Goal: Information Seeking & Learning: Find specific fact

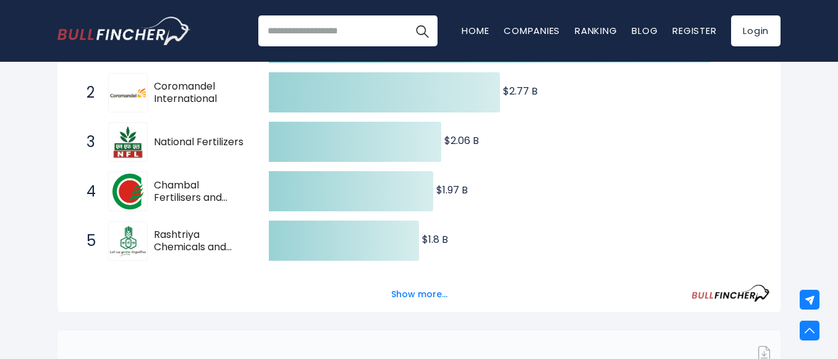
scroll to position [285, 0]
click at [151, 140] on div "3 National Fertilizers NFL.NS" at bounding box center [163, 142] width 167 height 40
drag, startPoint x: 151, startPoint y: 140, endPoint x: 251, endPoint y: 143, distance: 100.1
click at [251, 143] on span "3 National Fertilizers NFL.NS" at bounding box center [166, 142] width 185 height 46
drag, startPoint x: 251, startPoint y: 143, endPoint x: 193, endPoint y: 140, distance: 58.1
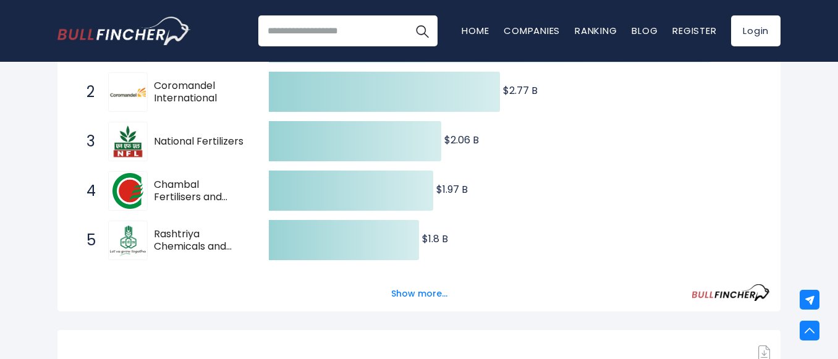
click at [193, 140] on span "3 National Fertilizers NFL.NS" at bounding box center [166, 142] width 185 height 46
drag, startPoint x: 193, startPoint y: 140, endPoint x: 233, endPoint y: 135, distance: 39.8
click at [233, 135] on span "National Fertilizers" at bounding box center [200, 141] width 93 height 13
click at [246, 140] on span "National Fertilizers" at bounding box center [200, 141] width 93 height 13
drag, startPoint x: 246, startPoint y: 140, endPoint x: 148, endPoint y: 135, distance: 98.3
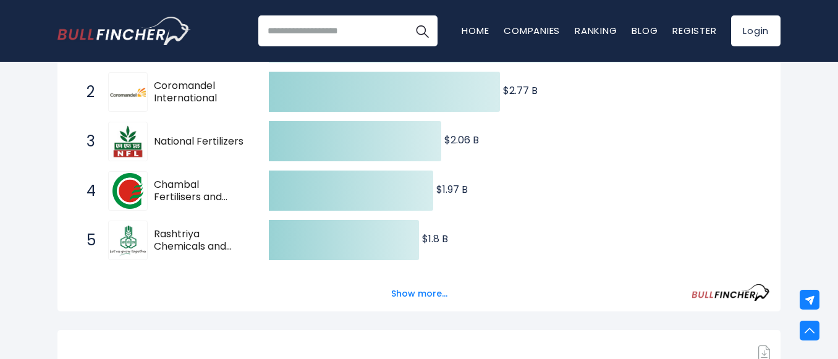
click at [148, 135] on div "3 National Fertilizers NFL.NS" at bounding box center [163, 142] width 167 height 40
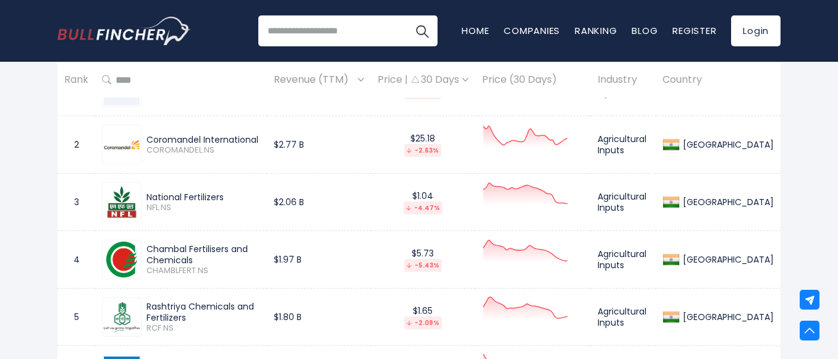
scroll to position [626, 0]
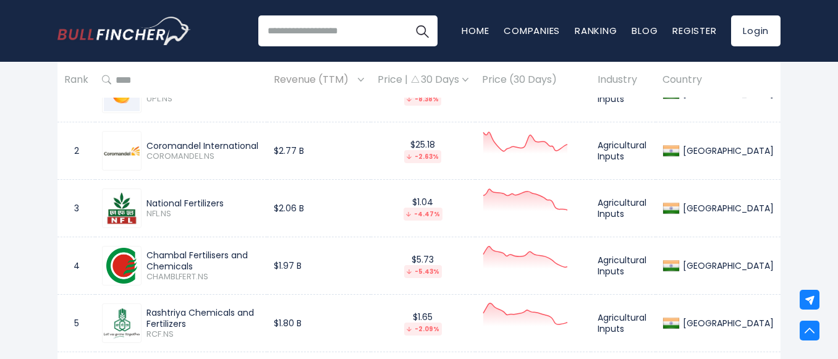
drag, startPoint x: 153, startPoint y: 150, endPoint x: 261, endPoint y: 148, distance: 108.1
click at [260, 148] on div "Coromandel International COROMANDEL.NS" at bounding box center [200, 151] width 119 height 22
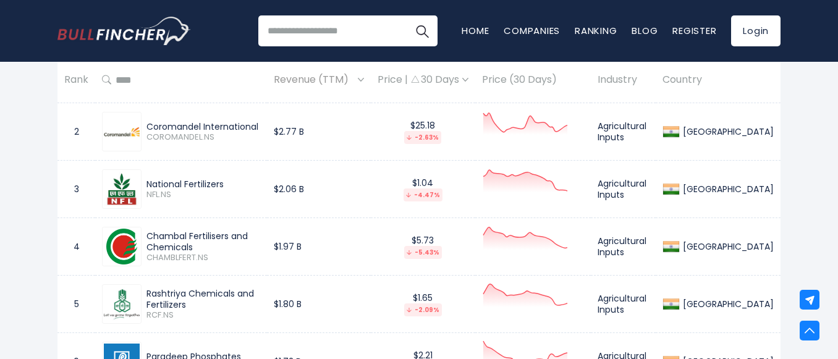
drag, startPoint x: 233, startPoint y: 185, endPoint x: 145, endPoint y: 180, distance: 88.4
click at [145, 180] on div "National Fertilizers NFL.NS" at bounding box center [200, 190] width 119 height 22
copy div "National Fertilizers"
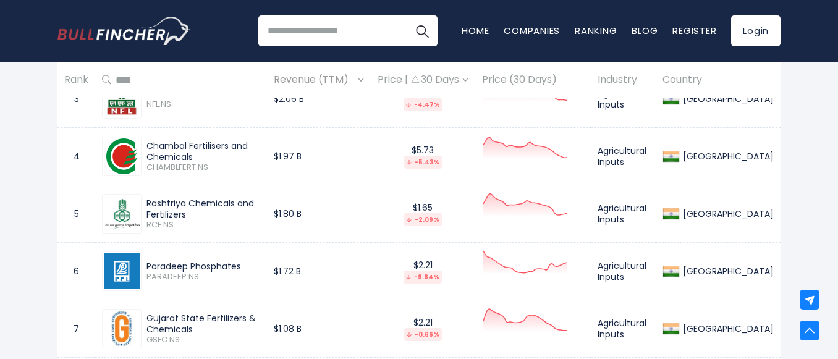
scroll to position [737, 0]
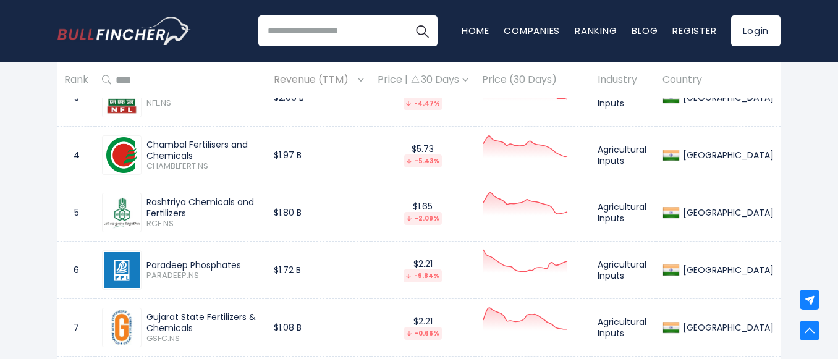
drag, startPoint x: 296, startPoint y: 151, endPoint x: 145, endPoint y: 140, distance: 151.7
click at [145, 140] on div "Chambal Fertilisers and Chemicals CHAMBLFERT.NS" at bounding box center [181, 155] width 158 height 40
copy div "Chambal Fertilisers and Chemicals"
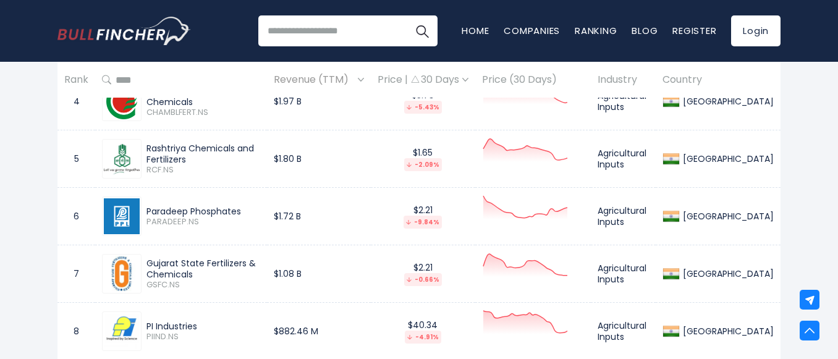
scroll to position [799, 0]
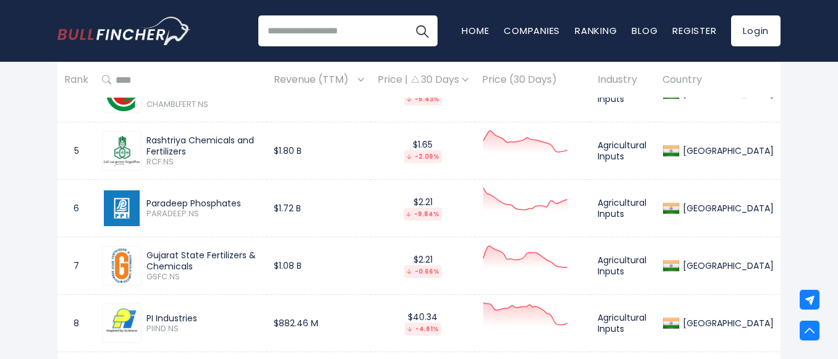
drag, startPoint x: 143, startPoint y: 147, endPoint x: 298, endPoint y: 150, distance: 155.7
click at [260, 150] on div "Rashtriya Chemicals and Fertilizers RCF.NS" at bounding box center [200, 151] width 119 height 33
copy div "Rashtriya Chemicals and Fertilizers"
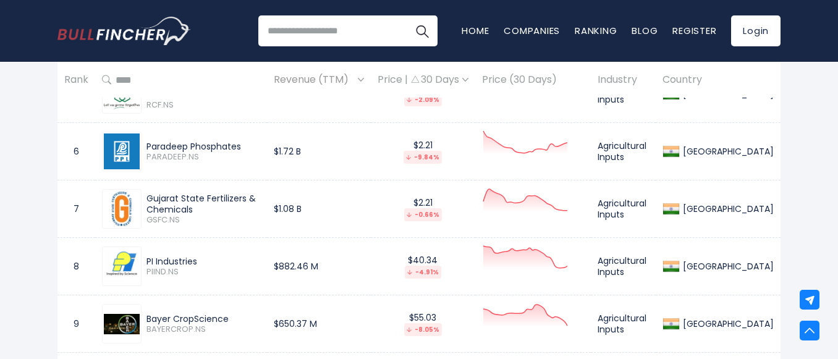
scroll to position [856, 0]
drag, startPoint x: 254, startPoint y: 145, endPoint x: 143, endPoint y: 137, distance: 112.1
click at [143, 137] on div "Paradeep Phosphates PARADEEP.NS" at bounding box center [181, 151] width 158 height 40
copy div "Paradeep Phosphates"
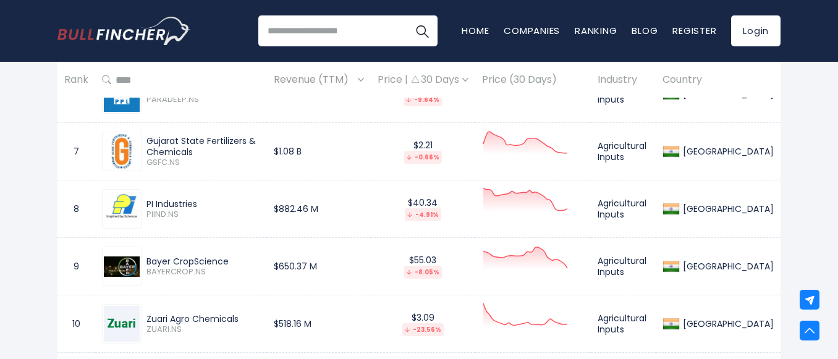
scroll to position [917, 0]
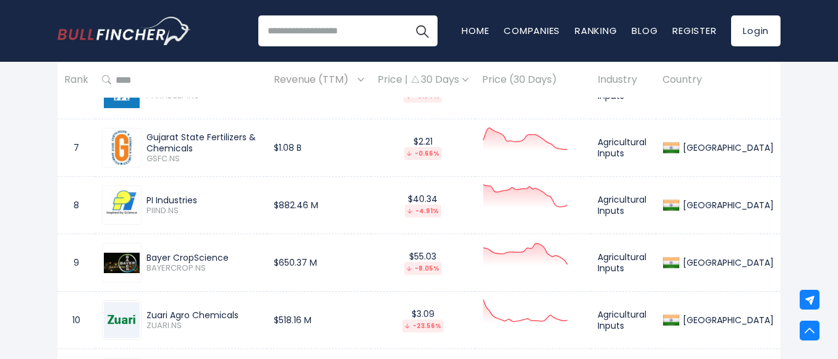
drag, startPoint x: 304, startPoint y: 146, endPoint x: 136, endPoint y: 135, distance: 168.4
click at [136, 135] on div "Gujarat State Fertilizers & Chemicals GSFC.NS" at bounding box center [181, 148] width 158 height 40
copy div "Gujarat State Fertilizers & Chemicals"
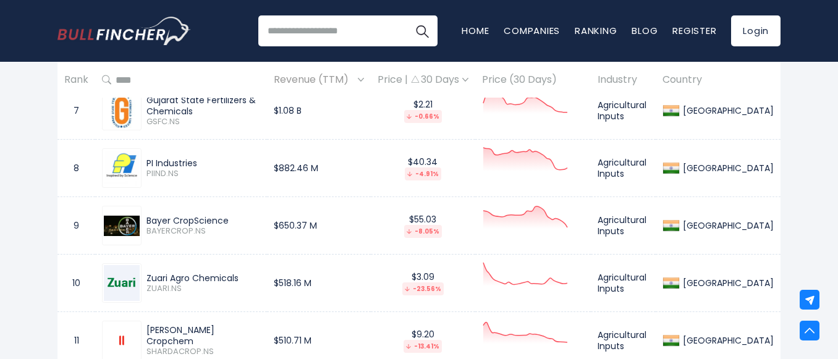
scroll to position [954, 0]
drag, startPoint x: 212, startPoint y: 158, endPoint x: 135, endPoint y: 152, distance: 77.5
click at [135, 152] on div "PI Industries PIIND.NS" at bounding box center [181, 168] width 158 height 40
copy div "PI Industries"
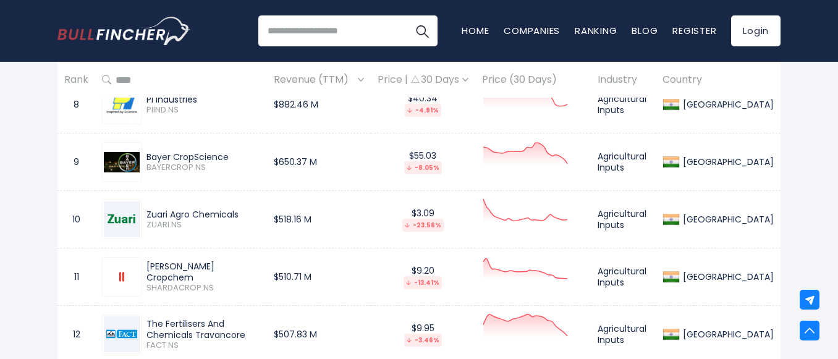
scroll to position [1019, 0]
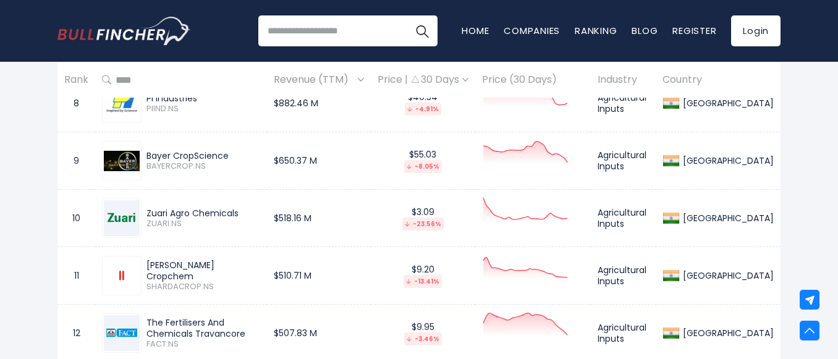
drag, startPoint x: 250, startPoint y: 156, endPoint x: 145, endPoint y: 153, distance: 105.0
click at [145, 153] on div "Bayer CropScience BAYERCROP.NS" at bounding box center [200, 161] width 119 height 22
copy div "Bayer CropScience"
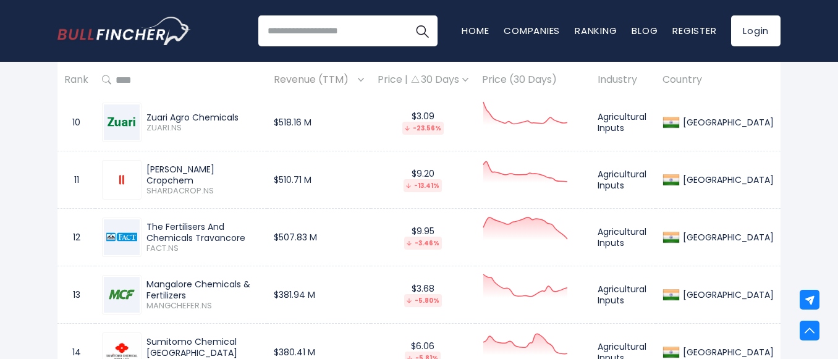
scroll to position [1119, 0]
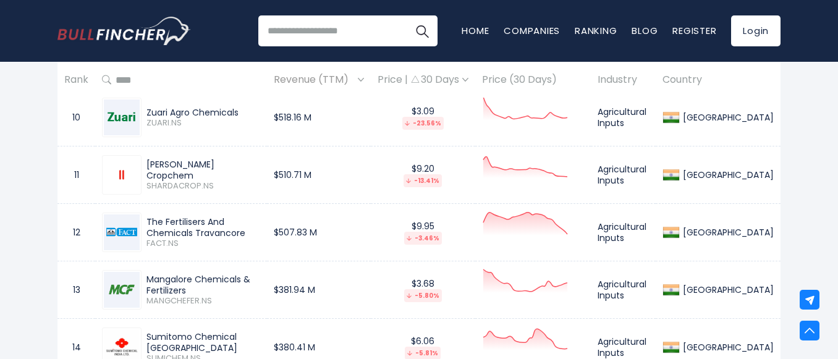
drag, startPoint x: 246, startPoint y: 112, endPoint x: 135, endPoint y: 97, distance: 111.6
click at [215, 107] on div "Zuari Agro Chemicals" at bounding box center [203, 112] width 114 height 11
drag, startPoint x: 240, startPoint y: 112, endPoint x: 145, endPoint y: 109, distance: 94.5
click at [145, 109] on div "Zuari Agro Chemicals ZUARI.NS" at bounding box center [200, 118] width 119 height 22
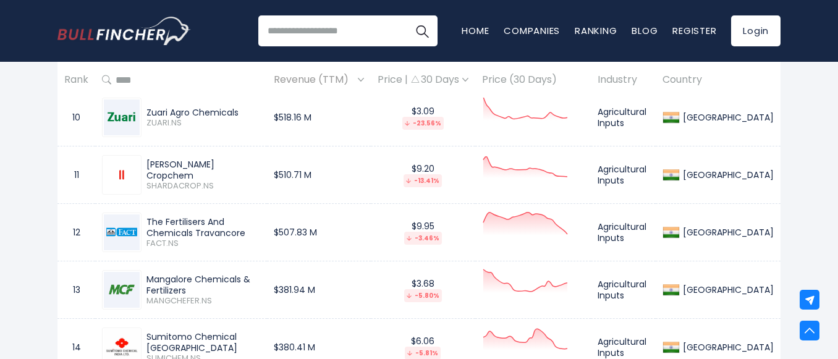
copy div "Zuari Agro Chemicals"
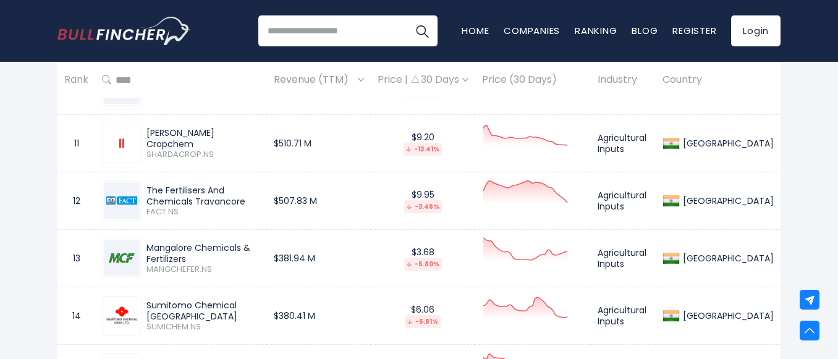
scroll to position [1151, 0]
drag, startPoint x: 235, startPoint y: 138, endPoint x: 143, endPoint y: 125, distance: 92.9
click at [143, 125] on div "[PERSON_NAME] Cropchem SHARDACROP.NS" at bounding box center [181, 143] width 158 height 40
click at [148, 134] on div "[PERSON_NAME] Cropchem" at bounding box center [203, 138] width 114 height 22
click at [143, 135] on div "[PERSON_NAME] Cropchem SHARDACROP.NS" at bounding box center [200, 143] width 119 height 33
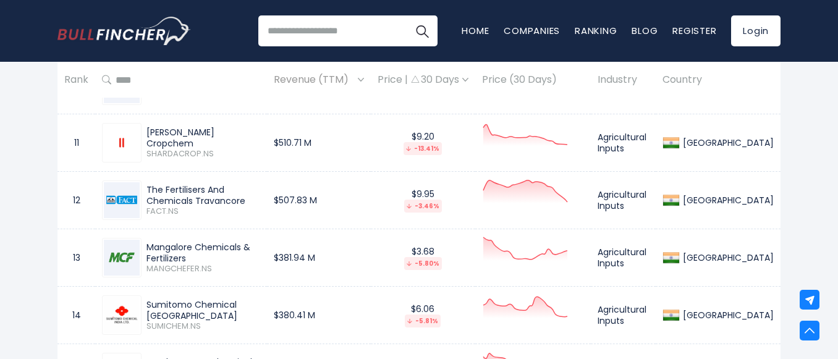
drag, startPoint x: 143, startPoint y: 135, endPoint x: 242, endPoint y: 128, distance: 98.4
click at [242, 128] on div "[PERSON_NAME] Cropchem SHARDACROP.NS" at bounding box center [181, 143] width 158 height 40
copy div "[PERSON_NAME] Cropchem"
click at [143, 186] on div "The Fertilisers And Chemicals Travancore FACT.NS" at bounding box center [200, 200] width 119 height 33
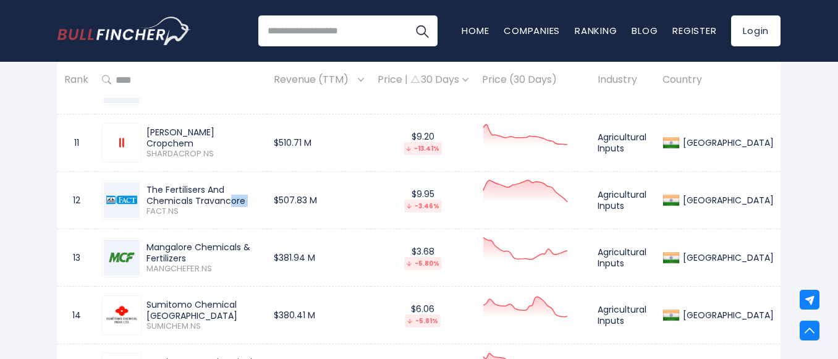
drag, startPoint x: 143, startPoint y: 186, endPoint x: 290, endPoint y: 187, distance: 147.0
click at [260, 187] on div "The Fertilisers And Chemicals Travancore FACT.NS" at bounding box center [200, 200] width 119 height 33
copy div "The Fertilisers And Chemicals Travancore"
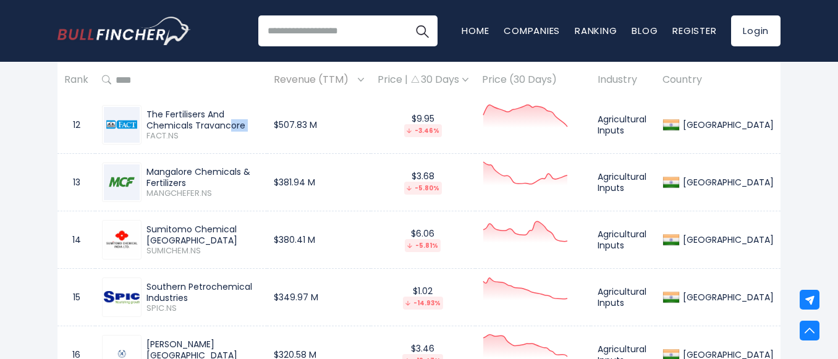
scroll to position [1228, 0]
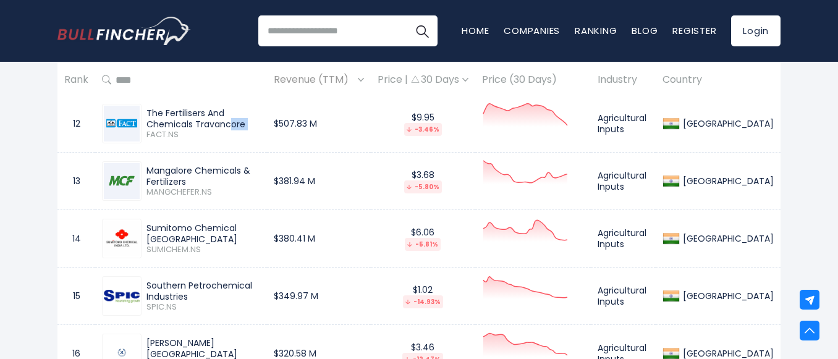
drag, startPoint x: 147, startPoint y: 176, endPoint x: 298, endPoint y: 169, distance: 151.5
click at [260, 169] on div "Mangalore Chemicals & Fertilizers MANGCHEFER.NS" at bounding box center [181, 181] width 158 height 40
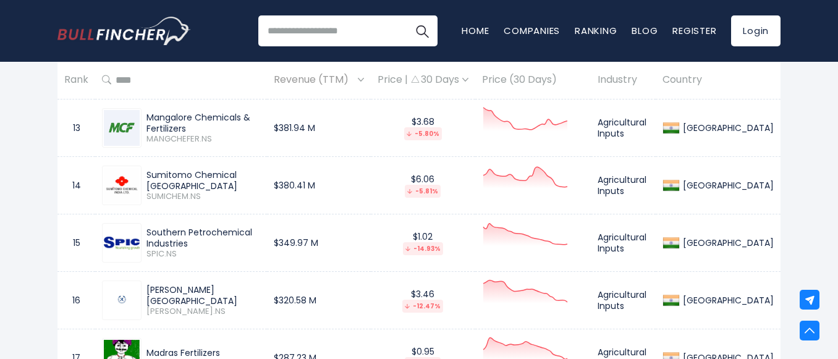
scroll to position [1282, 0]
drag, startPoint x: 147, startPoint y: 173, endPoint x: 280, endPoint y: 176, distance: 133.5
click at [260, 176] on div "Sumitomo Chemical [GEOGRAPHIC_DATA] SUMICHEM.NS" at bounding box center [181, 185] width 158 height 40
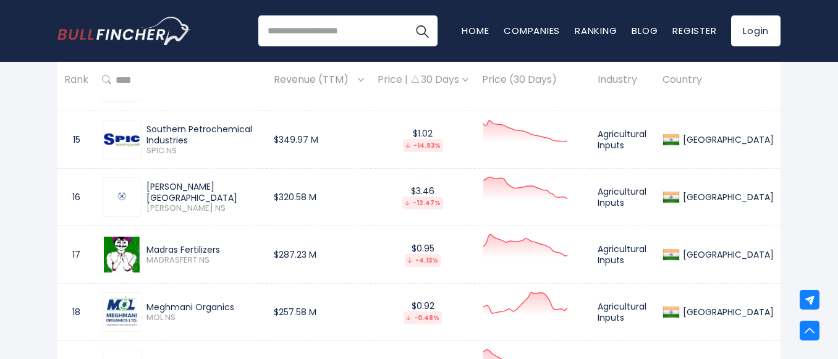
scroll to position [1391, 0]
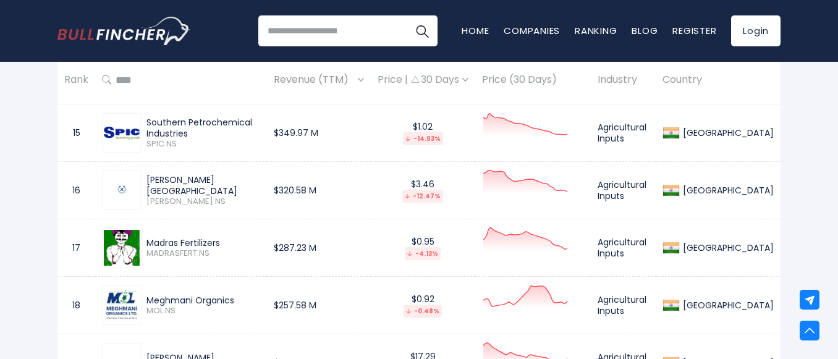
drag, startPoint x: 146, startPoint y: 126, endPoint x: 300, endPoint y: 124, distance: 153.2
click at [260, 124] on div "Southern Petrochemical Industries" at bounding box center [203, 128] width 114 height 22
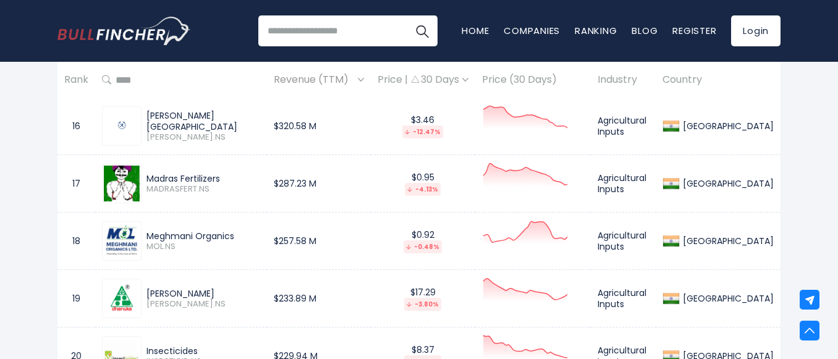
scroll to position [1456, 0]
drag, startPoint x: 200, startPoint y: 116, endPoint x: 146, endPoint y: 119, distance: 53.2
click at [146, 119] on div "[PERSON_NAME] [GEOGRAPHIC_DATA]" at bounding box center [203, 120] width 114 height 22
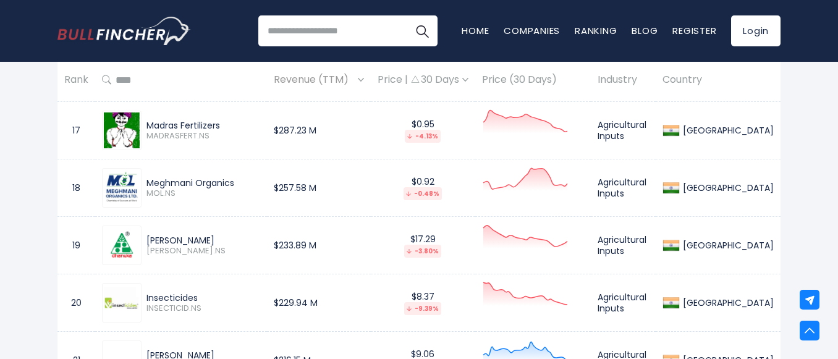
scroll to position [1510, 0]
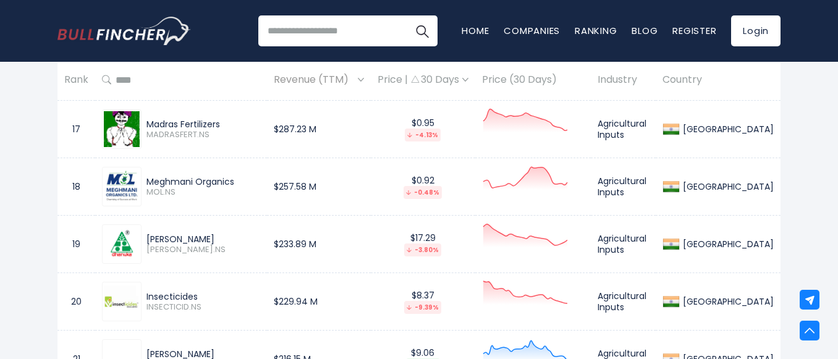
drag, startPoint x: 227, startPoint y: 128, endPoint x: 142, endPoint y: 118, distance: 85.2
click at [142, 119] on div "Madras Fertilizers MADRASFERT.NS" at bounding box center [200, 130] width 119 height 22
drag, startPoint x: 250, startPoint y: 185, endPoint x: 143, endPoint y: 185, distance: 106.9
click at [143, 185] on div "Meghmani Organics MOL.NS" at bounding box center [200, 187] width 119 height 22
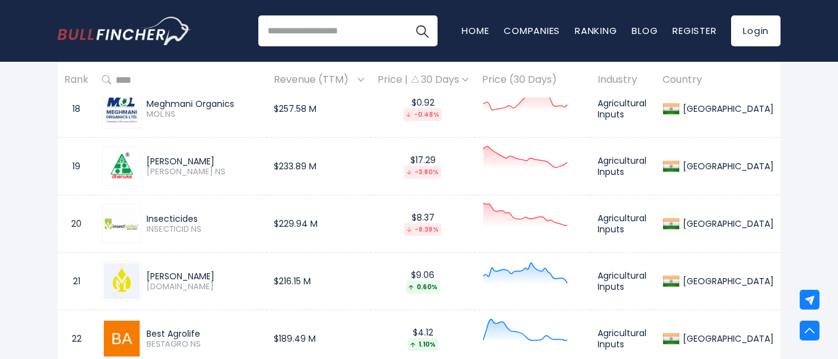
scroll to position [1605, 0]
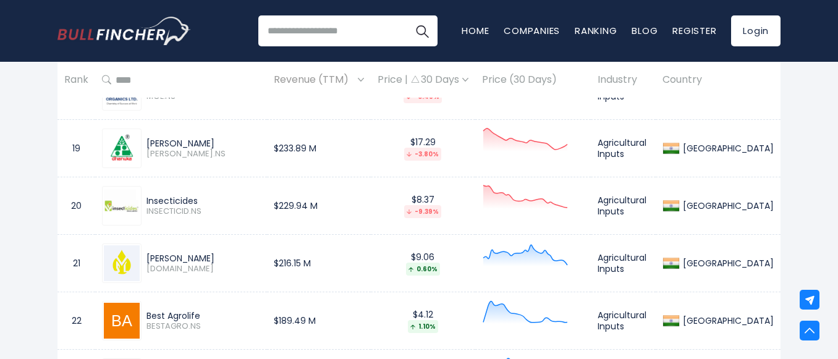
drag, startPoint x: 240, startPoint y: 138, endPoint x: 138, endPoint y: 141, distance: 102.0
click at [138, 141] on div "[PERSON_NAME] [PERSON_NAME].NS" at bounding box center [181, 148] width 158 height 40
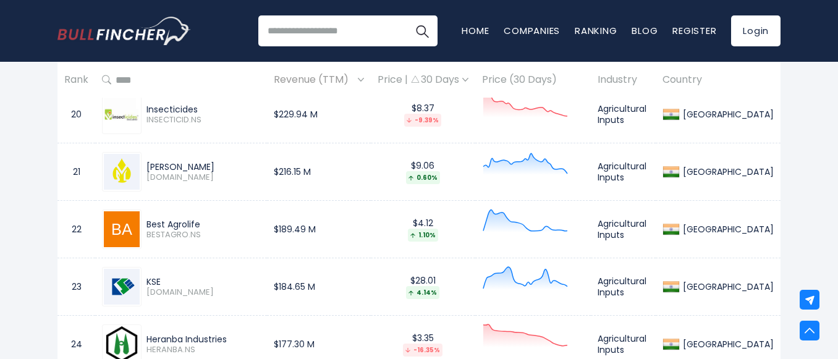
scroll to position [1699, 0]
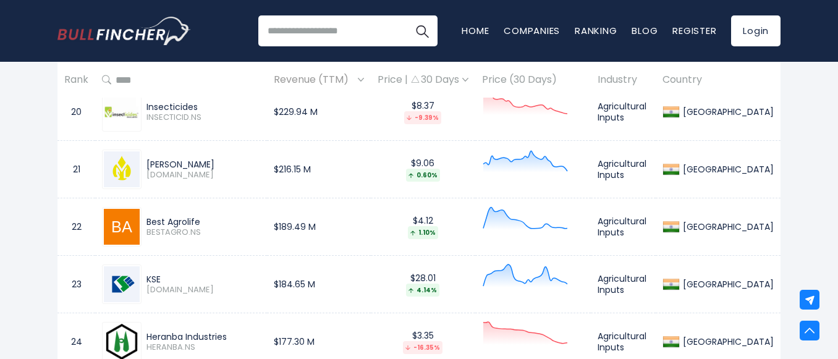
click at [232, 114] on span "INSECTICID.NS" at bounding box center [203, 117] width 114 height 11
drag, startPoint x: 232, startPoint y: 114, endPoint x: 169, endPoint y: 97, distance: 64.6
click at [212, 97] on th at bounding box center [181, 80] width 172 height 36
drag, startPoint x: 212, startPoint y: 97, endPoint x: 201, endPoint y: 104, distance: 13.4
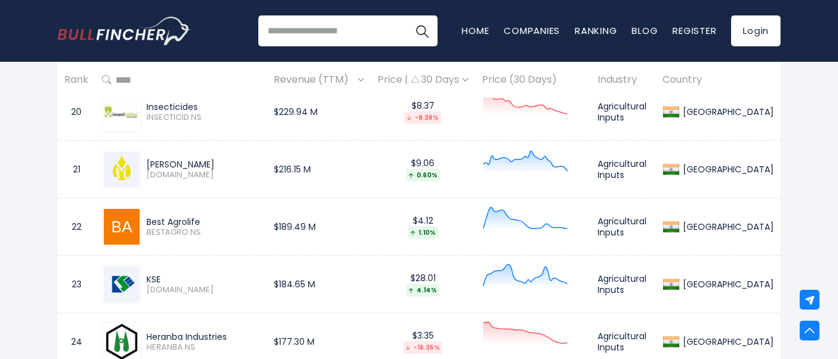
click at [201, 104] on div "Insecticides" at bounding box center [203, 106] width 114 height 11
drag, startPoint x: 201, startPoint y: 104, endPoint x: 158, endPoint y: 99, distance: 44.1
click at [158, 99] on div "Insecticides INSECTICID.NS" at bounding box center [181, 112] width 158 height 40
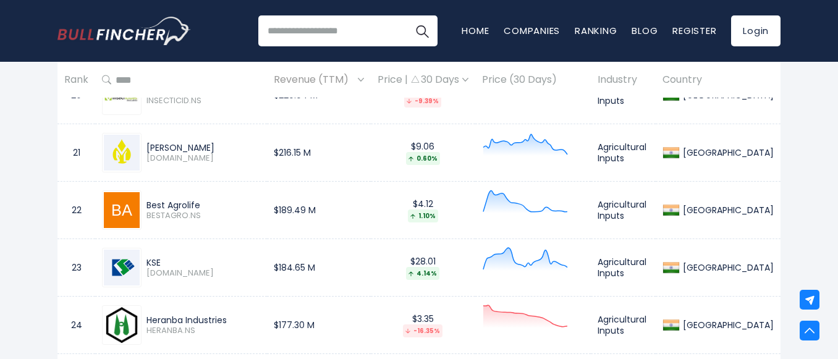
scroll to position [1716, 0]
drag, startPoint x: 209, startPoint y: 146, endPoint x: 145, endPoint y: 145, distance: 64.9
click at [145, 145] on div "[PERSON_NAME] [DOMAIN_NAME]" at bounding box center [200, 152] width 119 height 22
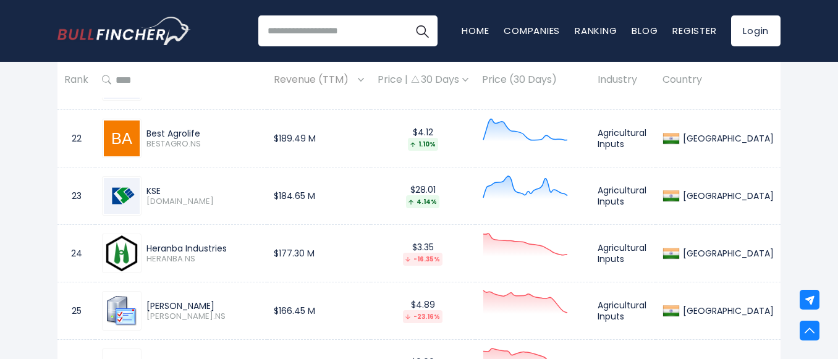
scroll to position [1787, 0]
drag, startPoint x: 215, startPoint y: 133, endPoint x: 140, endPoint y: 122, distance: 75.6
click at [140, 122] on div "Best Agrolife BESTAGRO.NS" at bounding box center [181, 139] width 158 height 40
drag, startPoint x: 171, startPoint y: 192, endPoint x: 145, endPoint y: 191, distance: 26.0
click at [145, 191] on div "KSE [DOMAIN_NAME]" at bounding box center [200, 197] width 119 height 22
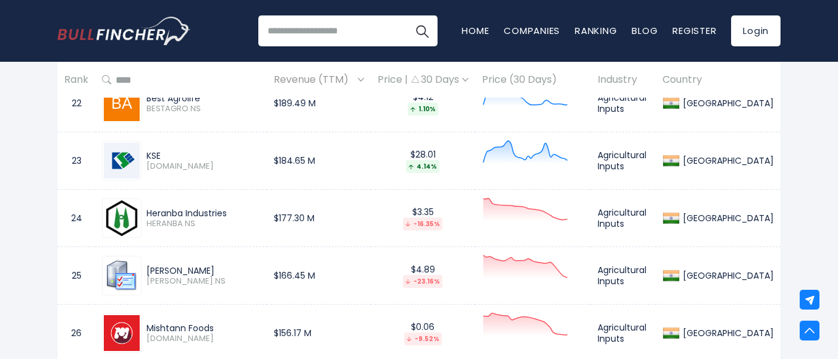
scroll to position [1916, 0]
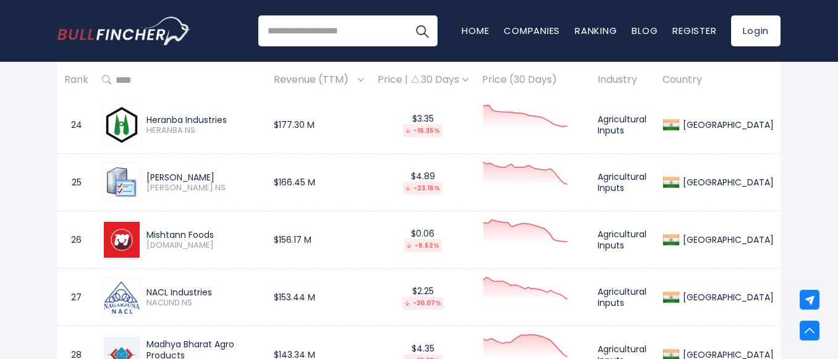
drag, startPoint x: 248, startPoint y: 119, endPoint x: 143, endPoint y: 119, distance: 105.0
click at [143, 119] on div "Heranba Industries [GEOGRAPHIC_DATA]NS" at bounding box center [200, 125] width 119 height 22
drag, startPoint x: 241, startPoint y: 174, endPoint x: 148, endPoint y: 169, distance: 93.4
click at [148, 169] on div "[PERSON_NAME] [PERSON_NAME].NS" at bounding box center [181, 182] width 158 height 40
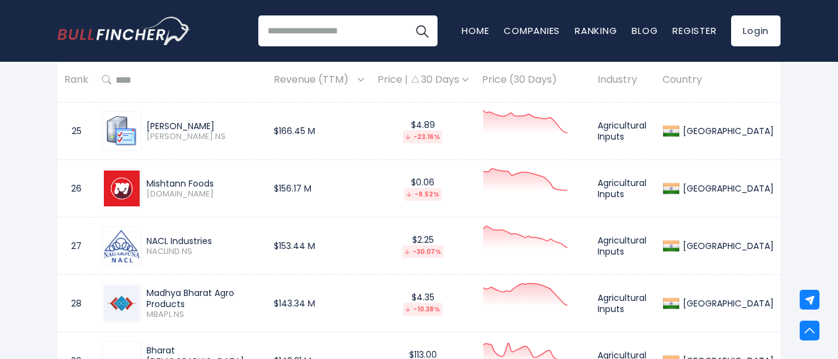
scroll to position [1968, 0]
drag, startPoint x: 219, startPoint y: 182, endPoint x: 145, endPoint y: 184, distance: 73.5
click at [145, 184] on div "Mishtann Foods [DOMAIN_NAME]" at bounding box center [200, 188] width 119 height 22
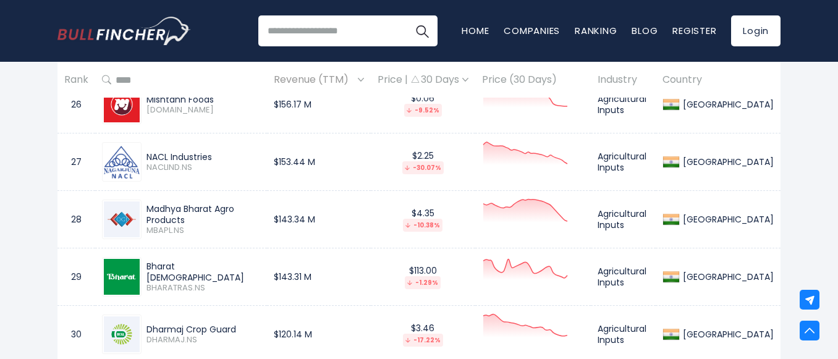
scroll to position [2052, 0]
drag, startPoint x: 235, startPoint y: 154, endPoint x: 143, endPoint y: 151, distance: 92.1
click at [143, 151] on div "NACL Industries NACLIND.NS" at bounding box center [200, 162] width 119 height 22
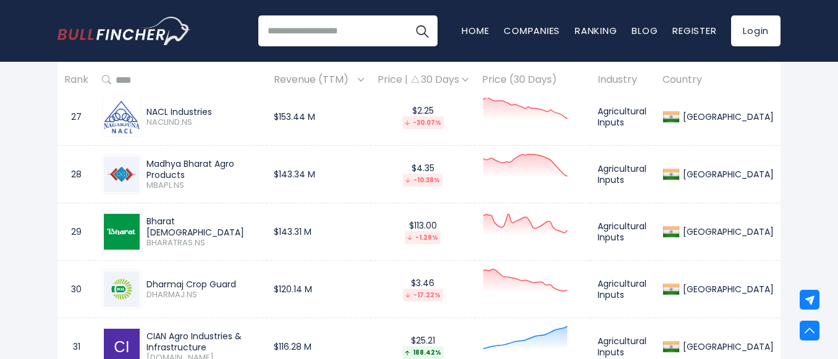
drag, startPoint x: 285, startPoint y: 166, endPoint x: 145, endPoint y: 169, distance: 139.6
click at [145, 169] on div "Madhya Bharat Agro Products MBAPL.NS" at bounding box center [200, 174] width 119 height 33
drag, startPoint x: 221, startPoint y: 220, endPoint x: 144, endPoint y: 222, distance: 76.6
click at [144, 222] on div "Bharat [DEMOGRAPHIC_DATA] BHARATRAS.NS" at bounding box center [181, 232] width 158 height 40
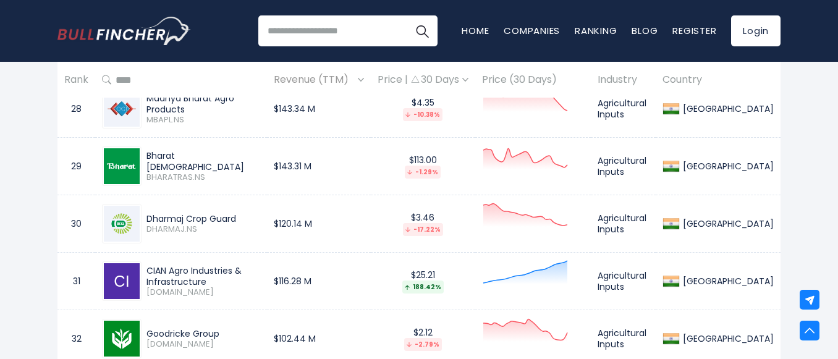
scroll to position [2164, 0]
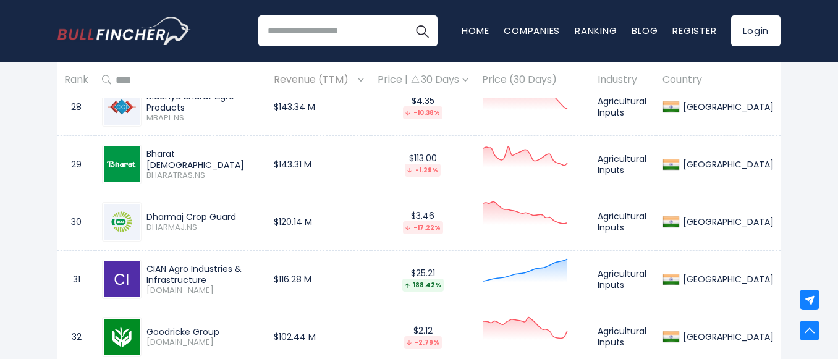
drag, startPoint x: 236, startPoint y: 214, endPoint x: 145, endPoint y: 208, distance: 91.0
click at [145, 208] on div "Dharmaj Crop Guard DHARMAJ.NS" at bounding box center [181, 222] width 158 height 40
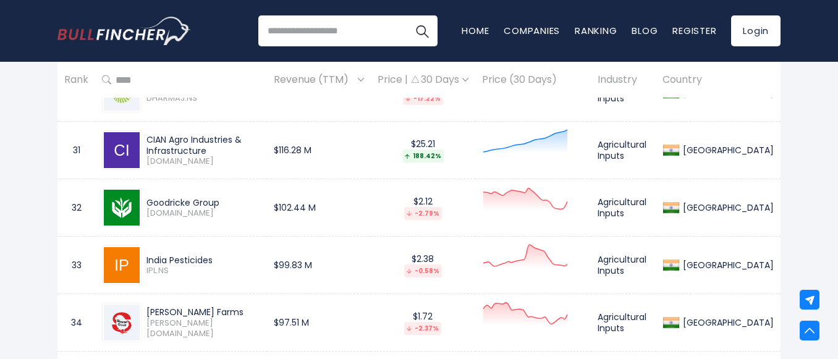
scroll to position [2293, 0]
drag, startPoint x: 303, startPoint y: 140, endPoint x: 148, endPoint y: 134, distance: 155.8
click at [148, 134] on div "CIAN Agro Industries & Infrastructure [DOMAIN_NAME]" at bounding box center [181, 150] width 158 height 40
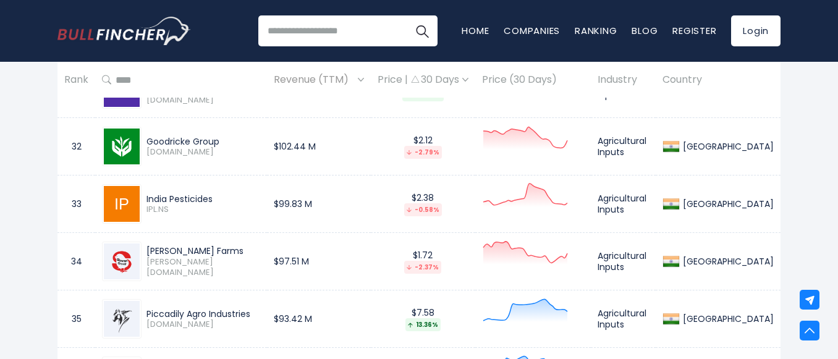
scroll to position [2355, 0]
drag, startPoint x: 222, startPoint y: 135, endPoint x: 146, endPoint y: 131, distance: 75.4
click at [146, 131] on div "Goodricke Group [DOMAIN_NAME]" at bounding box center [181, 146] width 158 height 40
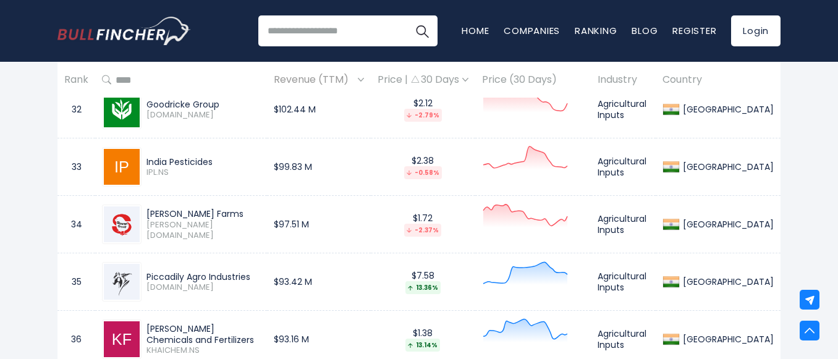
click at [217, 177] on span "IPL.NS" at bounding box center [203, 172] width 114 height 11
drag, startPoint x: 219, startPoint y: 163, endPoint x: 147, endPoint y: 154, distance: 72.2
click at [147, 154] on div "India Pesticides IPL.NS" at bounding box center [181, 167] width 158 height 40
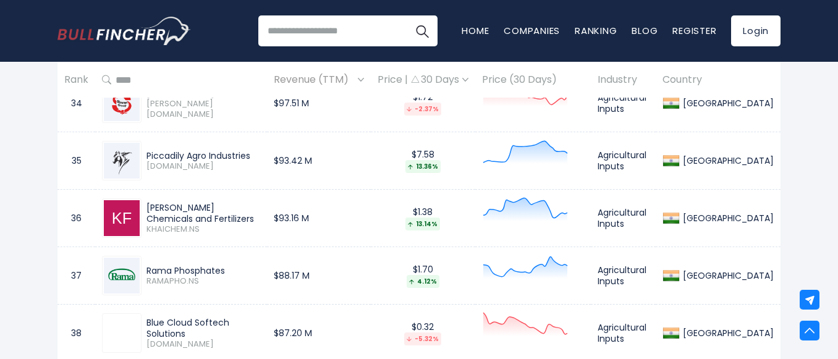
scroll to position [2474, 0]
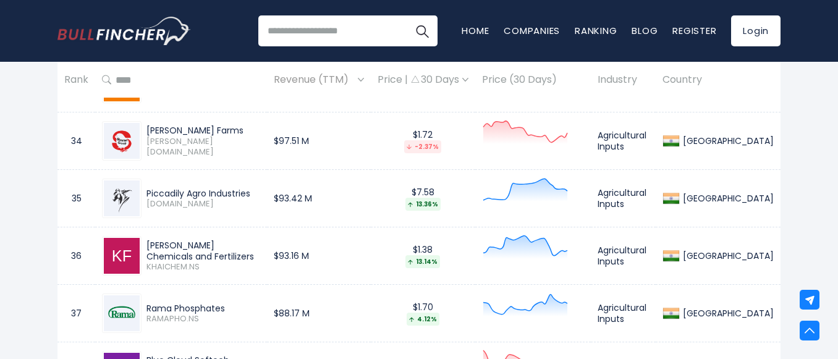
drag, startPoint x: 211, startPoint y: 137, endPoint x: 144, endPoint y: 129, distance: 67.7
click at [144, 129] on div "[PERSON_NAME] Farms [PERSON_NAME][DOMAIN_NAME]" at bounding box center [181, 141] width 158 height 40
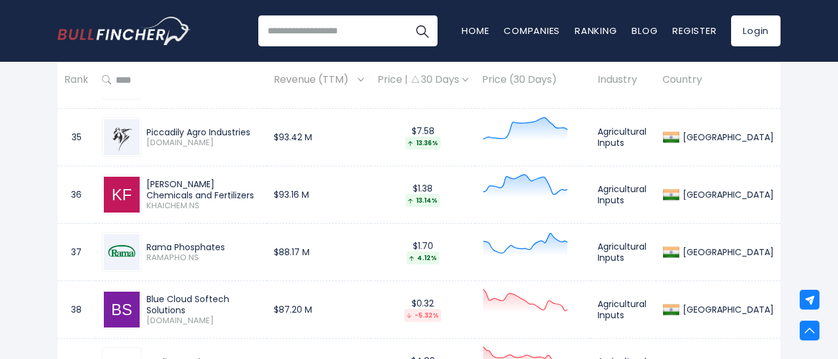
drag, startPoint x: 266, startPoint y: 122, endPoint x: 146, endPoint y: 124, distance: 119.8
click at [146, 124] on div "Piccadily Agro Industries [DOMAIN_NAME]" at bounding box center [181, 137] width 158 height 40
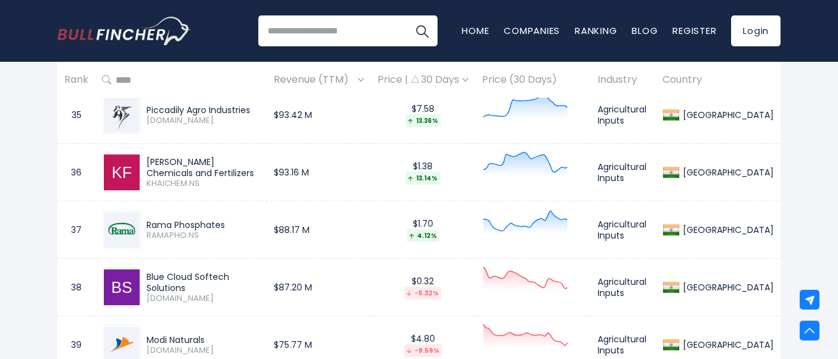
drag, startPoint x: 288, startPoint y: 169, endPoint x: 132, endPoint y: 169, distance: 156.9
click at [132, 169] on div "[PERSON_NAME] Chemicals and Fertilizers KHAICHEM.NS" at bounding box center [181, 173] width 158 height 40
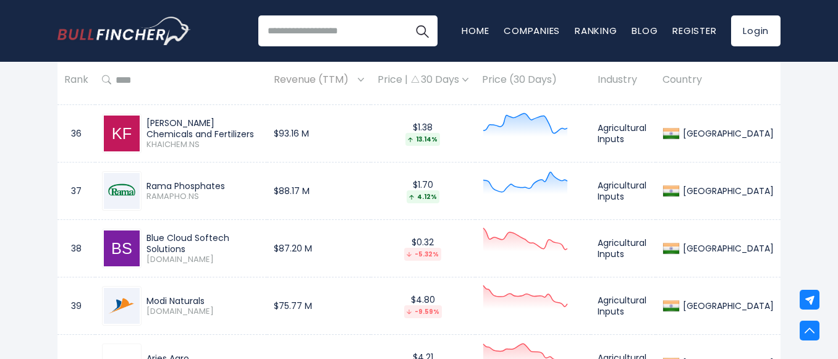
scroll to position [2598, 0]
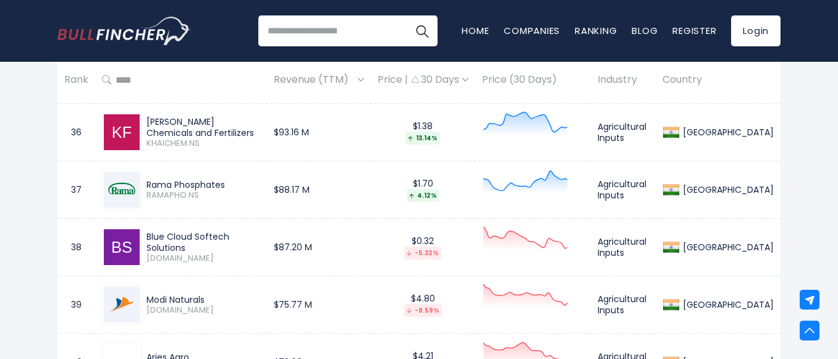
drag, startPoint x: 235, startPoint y: 180, endPoint x: 143, endPoint y: 179, distance: 92.7
click at [143, 179] on div "Rama Phosphates RAMAPHO.NS" at bounding box center [200, 190] width 119 height 22
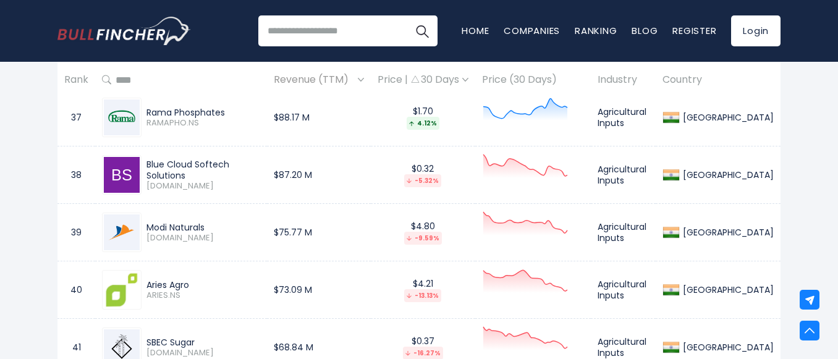
scroll to position [2673, 0]
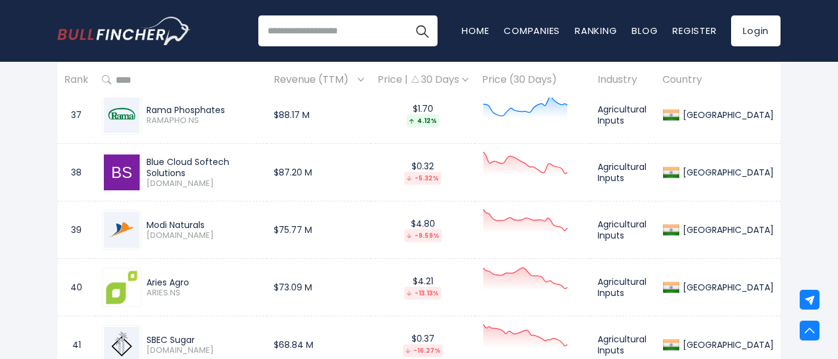
drag, startPoint x: 284, startPoint y: 169, endPoint x: 143, endPoint y: 161, distance: 141.1
click at [143, 161] on div "Blue Cloud Softech Solutions [DOMAIN_NAME]" at bounding box center [200, 172] width 119 height 33
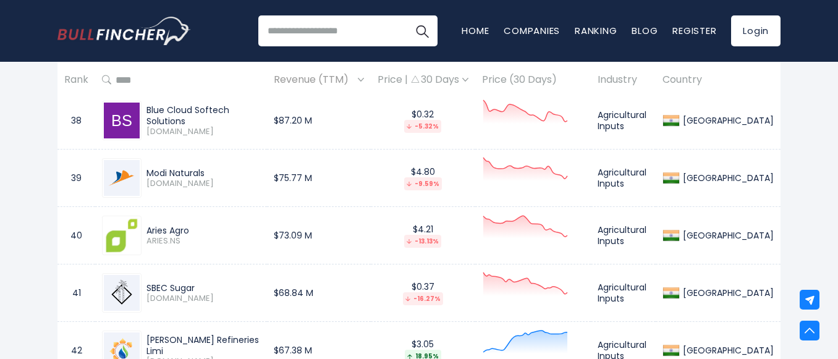
scroll to position [2729, 0]
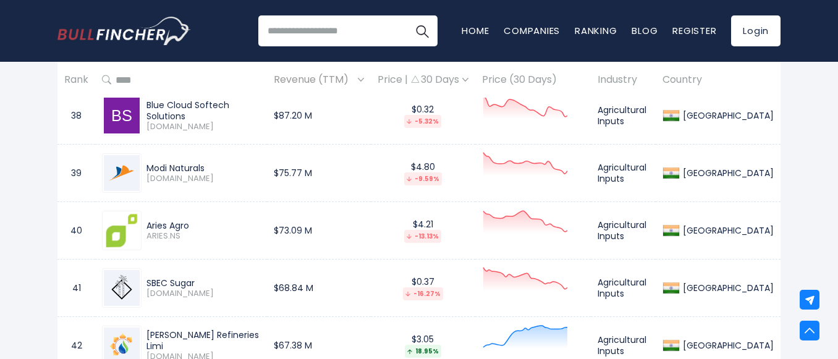
drag, startPoint x: 209, startPoint y: 165, endPoint x: 149, endPoint y: 159, distance: 60.8
click at [149, 159] on div "Modi Naturals [DOMAIN_NAME]" at bounding box center [181, 173] width 158 height 40
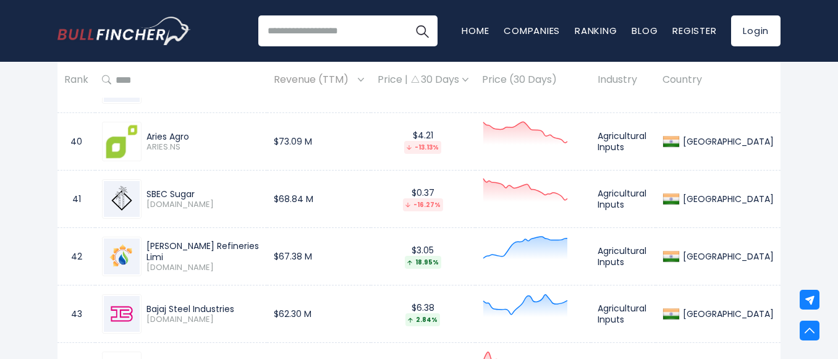
scroll to position [2818, 0]
drag, startPoint x: 196, startPoint y: 133, endPoint x: 145, endPoint y: 128, distance: 51.0
click at [145, 128] on div "Aries Agro ARIES.NS" at bounding box center [181, 142] width 158 height 40
drag, startPoint x: 203, startPoint y: 191, endPoint x: 138, endPoint y: 196, distance: 64.5
click at [138, 196] on div "SBEC Sugar [DOMAIN_NAME]" at bounding box center [181, 200] width 158 height 40
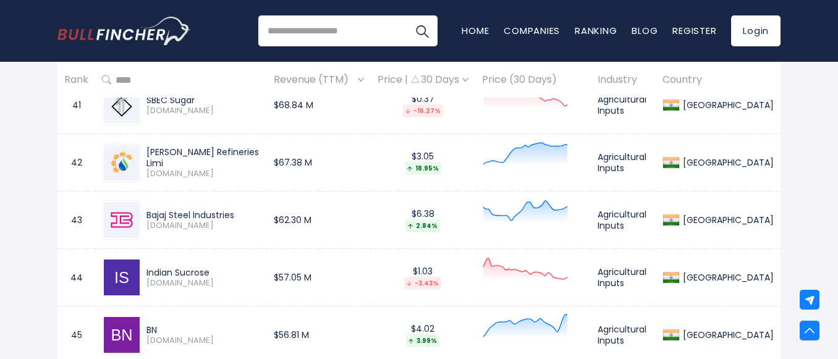
scroll to position [2913, 0]
drag, startPoint x: 275, startPoint y: 158, endPoint x: 143, endPoint y: 156, distance: 132.2
click at [143, 156] on div "[PERSON_NAME] Refineries Limi [DOMAIN_NAME]" at bounding box center [200, 162] width 119 height 33
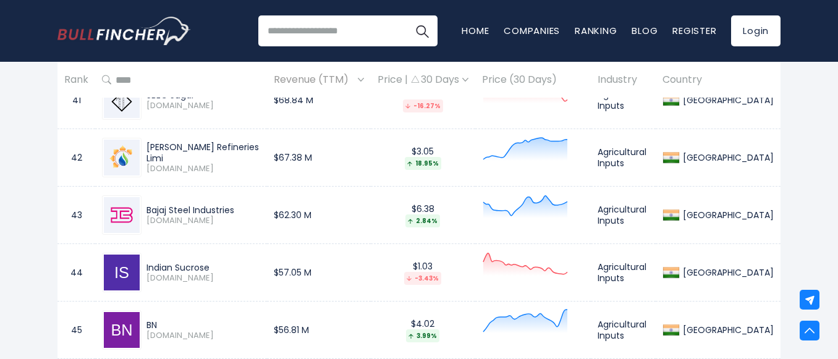
scroll to position [2928, 0]
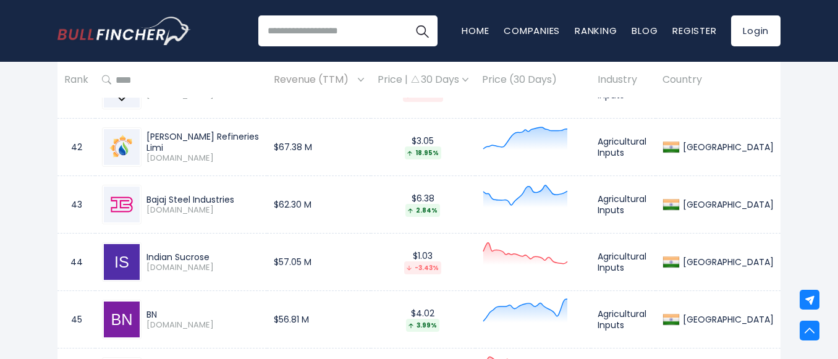
drag, startPoint x: 244, startPoint y: 199, endPoint x: 147, endPoint y: 193, distance: 97.1
click at [147, 194] on div "Bajaj Steel Industries" at bounding box center [203, 199] width 114 height 11
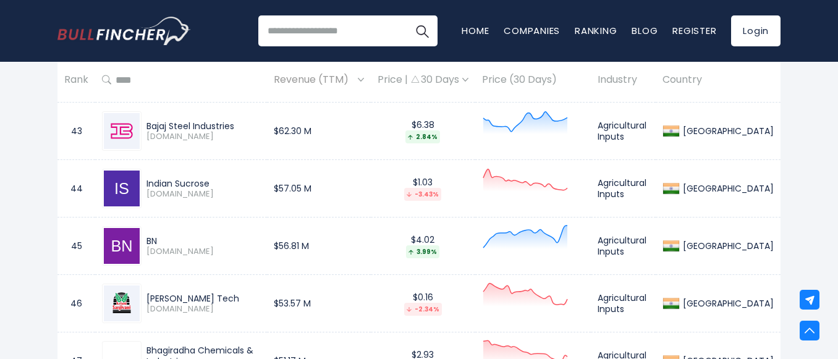
click at [214, 176] on div "Indian Sucrose [DOMAIN_NAME]" at bounding box center [181, 189] width 158 height 40
drag, startPoint x: 214, startPoint y: 176, endPoint x: 142, endPoint y: 167, distance: 72.2
click at [142, 167] on td "Indian Sucrose [DOMAIN_NAME]" at bounding box center [181, 188] width 172 height 57
click at [214, 183] on div "Indian Sucrose" at bounding box center [203, 183] width 114 height 11
drag, startPoint x: 215, startPoint y: 179, endPoint x: 145, endPoint y: 179, distance: 70.4
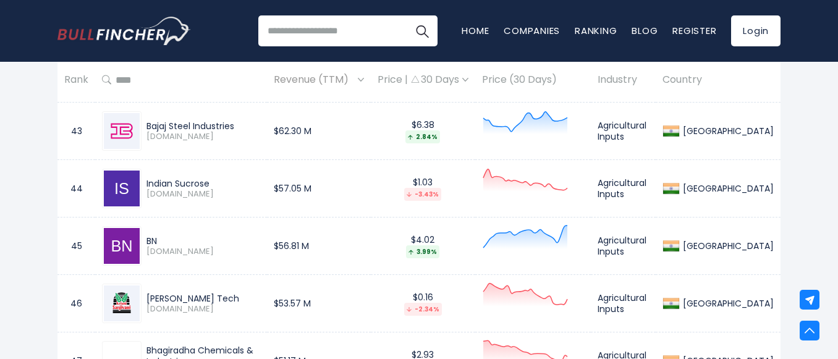
click at [145, 179] on div "Indian Sucrose [DOMAIN_NAME]" at bounding box center [200, 189] width 119 height 22
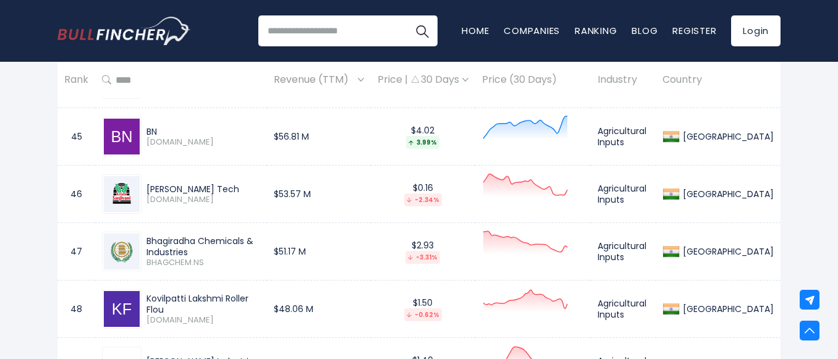
scroll to position [3112, 0]
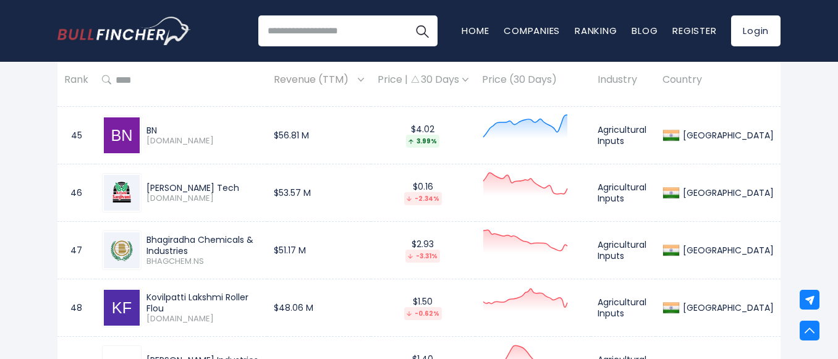
drag, startPoint x: 172, startPoint y: 130, endPoint x: 143, endPoint y: 128, distance: 28.5
click at [143, 128] on div "BN [DOMAIN_NAME]" at bounding box center [200, 136] width 119 height 22
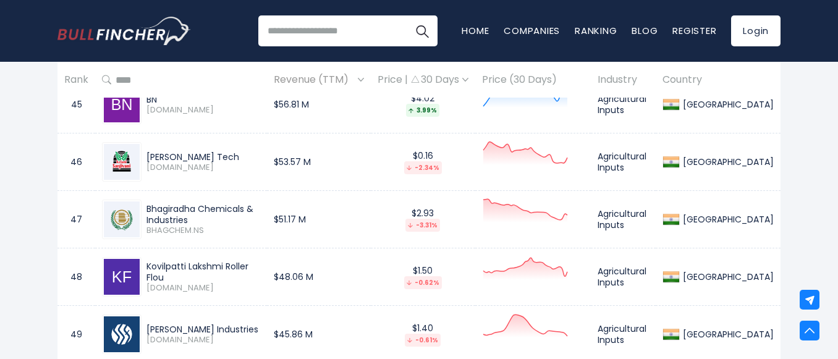
scroll to position [3144, 0]
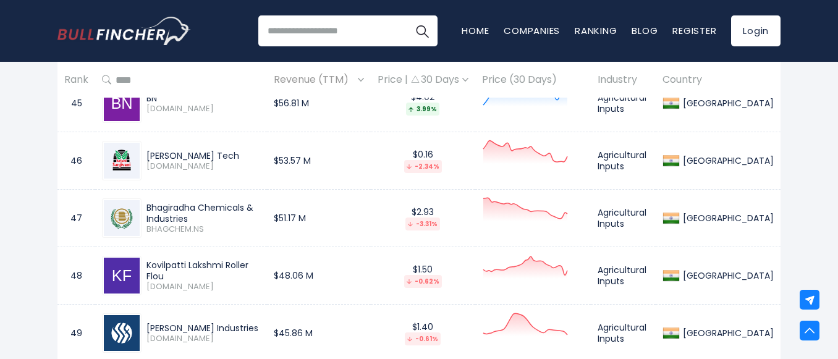
drag, startPoint x: 230, startPoint y: 153, endPoint x: 146, endPoint y: 145, distance: 84.4
click at [146, 145] on div "[PERSON_NAME] Tech [DOMAIN_NAME]" at bounding box center [181, 161] width 158 height 40
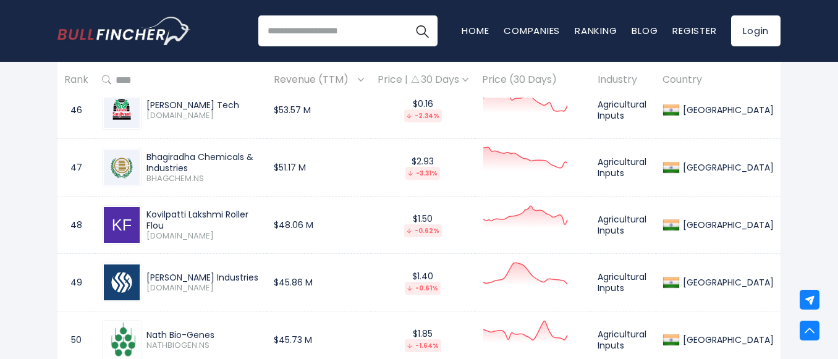
scroll to position [3195, 0]
drag, startPoint x: 146, startPoint y: 158, endPoint x: 305, endPoint y: 156, distance: 158.7
click at [260, 156] on div "Bhagiradha Chemicals & Industries BHAGCHEM.NS" at bounding box center [200, 167] width 119 height 33
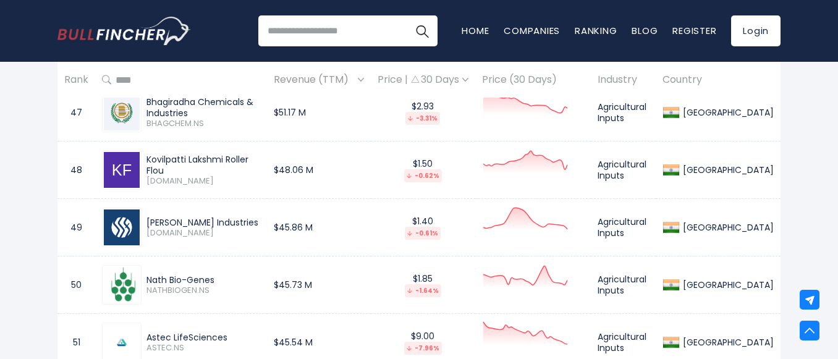
scroll to position [3250, 0]
drag, startPoint x: 288, startPoint y: 158, endPoint x: 146, endPoint y: 156, distance: 141.4
click at [146, 156] on div "Kovilpatti Lakshmi Roller Flou [DOMAIN_NAME]" at bounding box center [181, 169] width 158 height 40
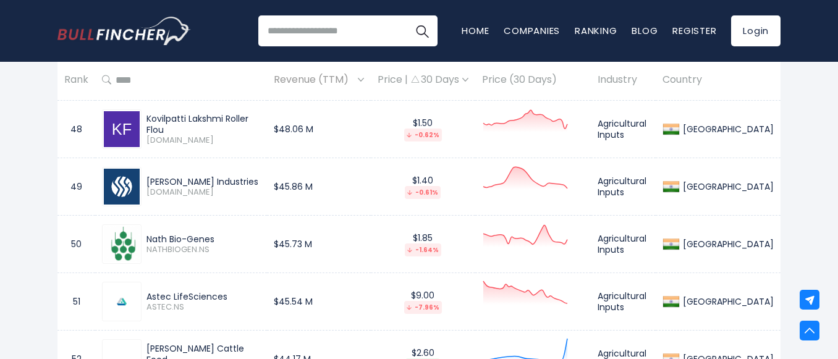
scroll to position [3294, 0]
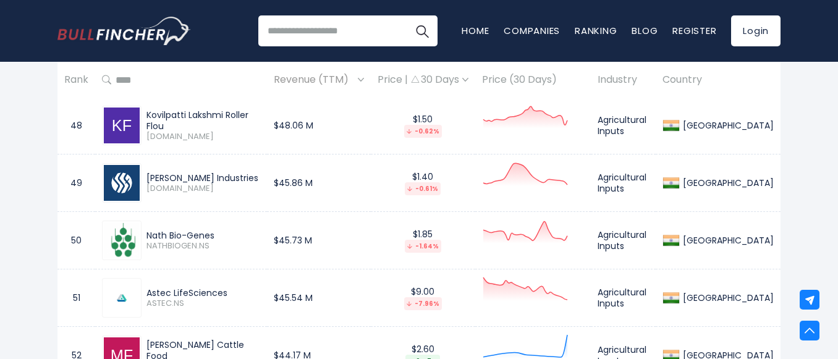
drag, startPoint x: 227, startPoint y: 174, endPoint x: 141, endPoint y: 169, distance: 86.0
click at [141, 169] on div "[PERSON_NAME] Industries [DOMAIN_NAME]" at bounding box center [181, 183] width 158 height 40
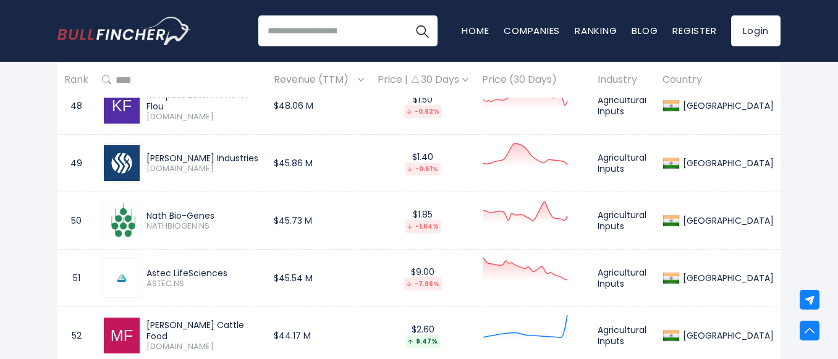
scroll to position [3314, 0]
drag, startPoint x: 227, startPoint y: 209, endPoint x: 140, endPoint y: 203, distance: 87.9
click at [140, 203] on div "Nath Bio-Genes NATHBIOGEN.NS" at bounding box center [181, 220] width 158 height 40
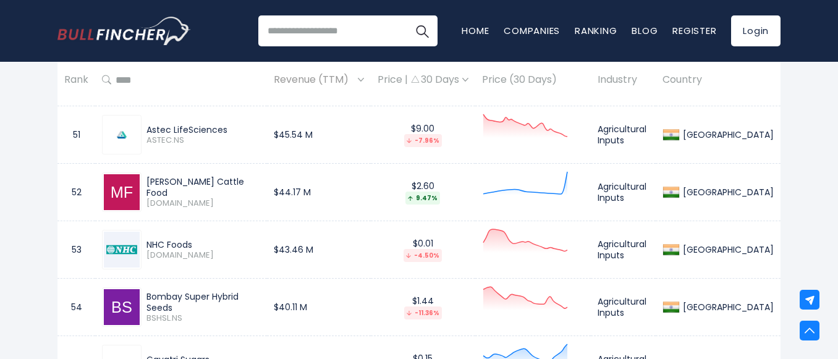
scroll to position [3458, 0]
drag, startPoint x: 240, startPoint y: 124, endPoint x: 145, endPoint y: 118, distance: 95.9
click at [145, 118] on div "Astec LifeSciences ASTEC.NS" at bounding box center [181, 134] width 158 height 40
click at [260, 128] on div "Astec LifeSciences" at bounding box center [203, 129] width 114 height 11
drag, startPoint x: 146, startPoint y: 128, endPoint x: 241, endPoint y: 124, distance: 95.2
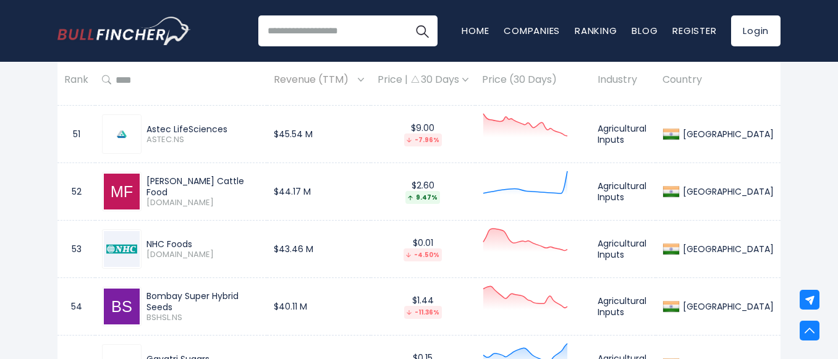
click at [241, 124] on div "Astec LifeSciences ASTEC.NS" at bounding box center [200, 135] width 119 height 22
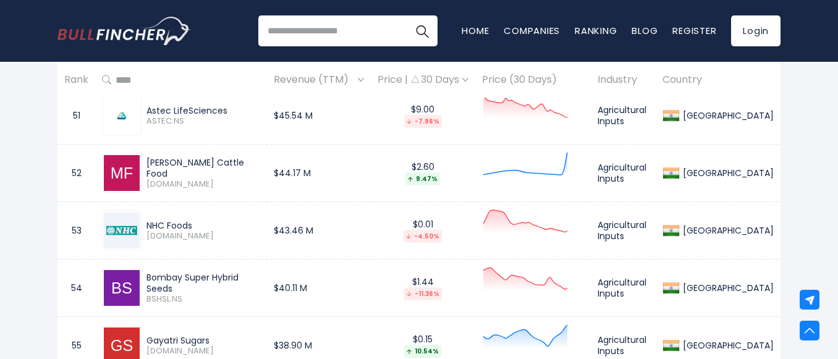
scroll to position [3477, 0]
drag, startPoint x: 246, startPoint y: 160, endPoint x: 145, endPoint y: 159, distance: 100.7
click at [145, 159] on div "[PERSON_NAME] Cattle Food [DOMAIN_NAME]" at bounding box center [181, 173] width 158 height 40
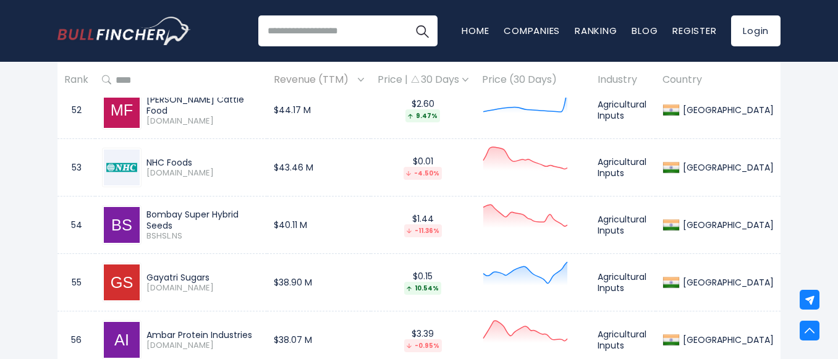
scroll to position [3542, 0]
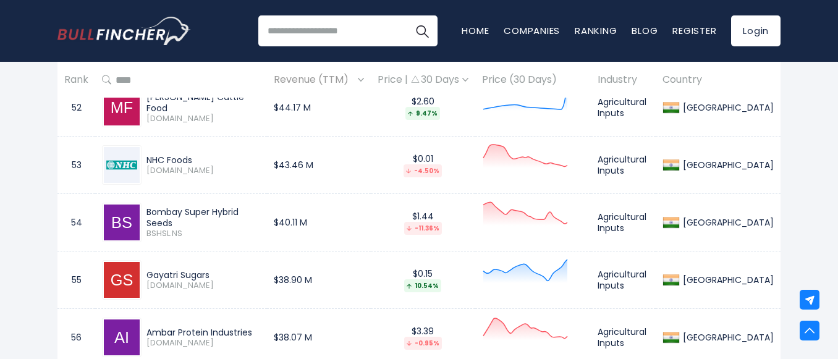
drag, startPoint x: 205, startPoint y: 157, endPoint x: 148, endPoint y: 154, distance: 57.5
click at [148, 154] on div "NHC Foods" at bounding box center [203, 159] width 114 height 11
click at [260, 214] on div "Bombay Super Hybrid Seeds" at bounding box center [203, 217] width 114 height 22
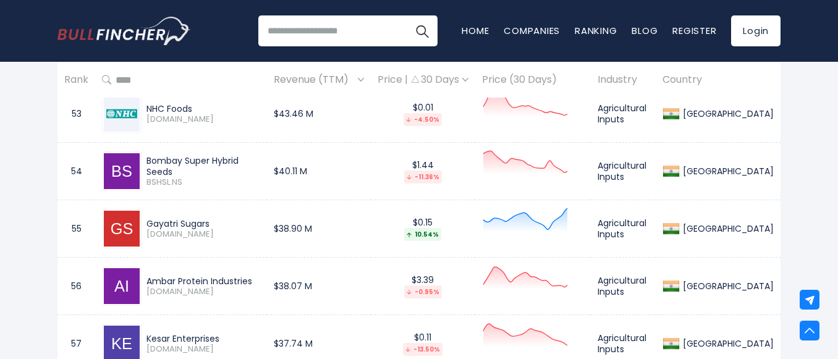
scroll to position [3594, 0]
drag, startPoint x: 275, startPoint y: 161, endPoint x: 144, endPoint y: 161, distance: 131.6
click at [144, 161] on div "Bombay Super Hybrid Seeds BSHSL.NS" at bounding box center [200, 170] width 119 height 33
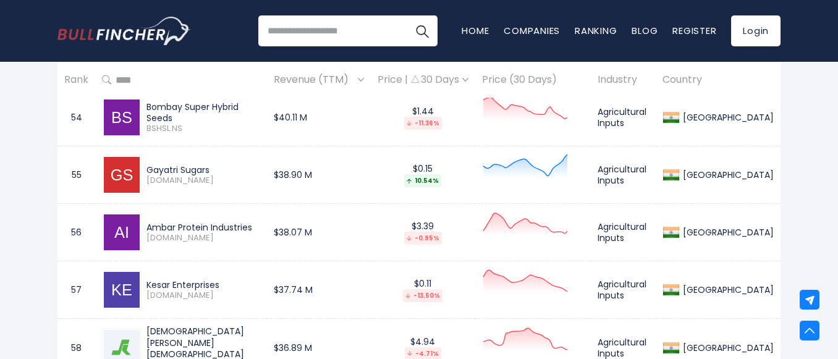
scroll to position [3647, 0]
drag, startPoint x: 220, startPoint y: 170, endPoint x: 147, endPoint y: 161, distance: 73.5
click at [147, 161] on div "Gayatri Sugars [DOMAIN_NAME]" at bounding box center [181, 174] width 158 height 40
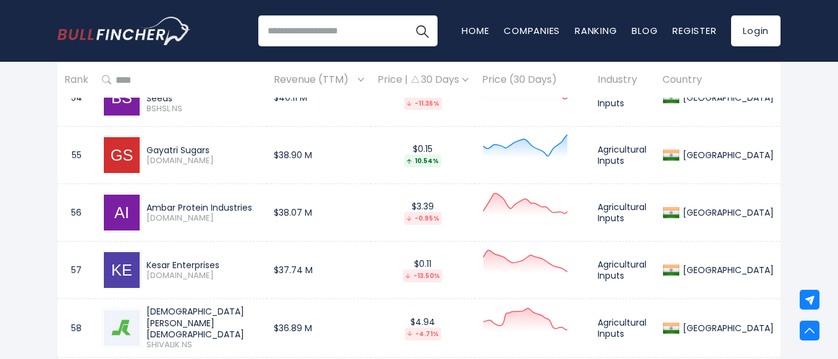
scroll to position [3667, 0]
drag, startPoint x: 264, startPoint y: 206, endPoint x: 145, endPoint y: 200, distance: 119.4
click at [145, 200] on div "Ambar Protein Industries [DOMAIN_NAME]" at bounding box center [181, 212] width 158 height 40
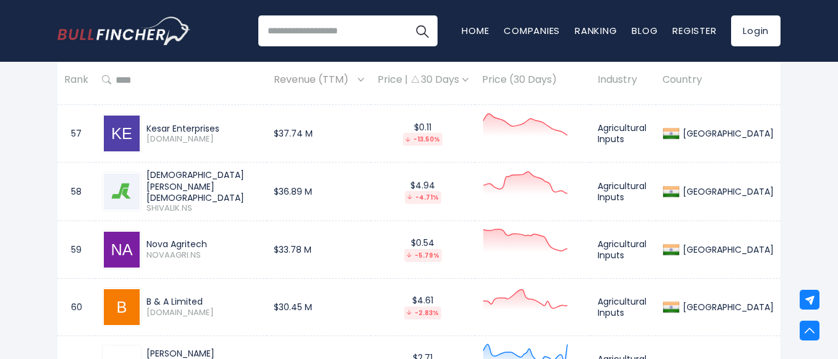
scroll to position [3812, 0]
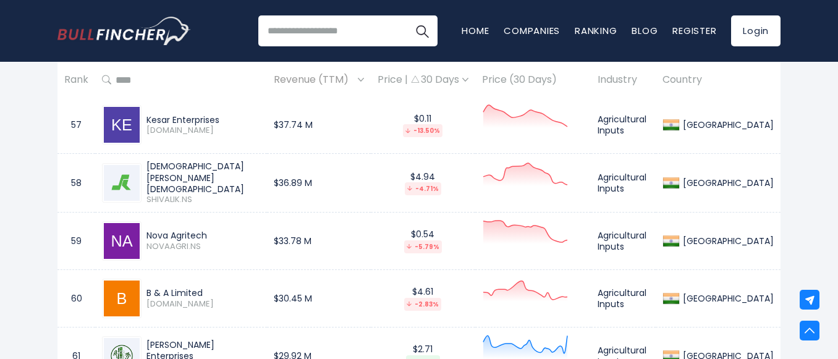
drag, startPoint x: 246, startPoint y: 119, endPoint x: 146, endPoint y: 116, distance: 100.1
click at [146, 116] on div "Kesar Enterprises [DOMAIN_NAME]" at bounding box center [200, 125] width 119 height 22
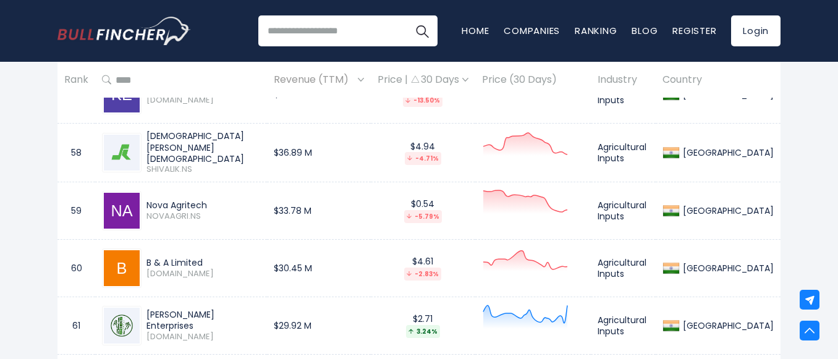
drag, startPoint x: 225, startPoint y: 143, endPoint x: 148, endPoint y: 142, distance: 76.6
click at [148, 142] on div "[DEMOGRAPHIC_DATA][PERSON_NAME][DEMOGRAPHIC_DATA]" at bounding box center [203, 147] width 114 height 34
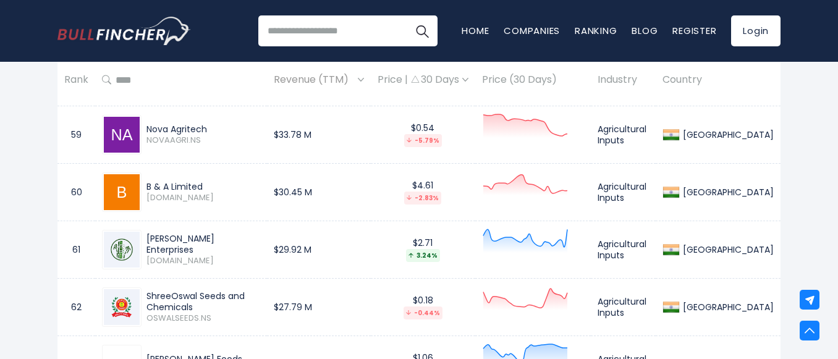
scroll to position [3918, 0]
drag, startPoint x: 216, startPoint y: 123, endPoint x: 149, endPoint y: 119, distance: 67.4
click at [149, 119] on div "Nova Agritech [GEOGRAPHIC_DATA]NS" at bounding box center [181, 134] width 158 height 40
drag, startPoint x: 208, startPoint y: 185, endPoint x: 148, endPoint y: 178, distance: 59.7
click at [148, 178] on div "B & A Limited [DOMAIN_NAME]" at bounding box center [181, 192] width 158 height 40
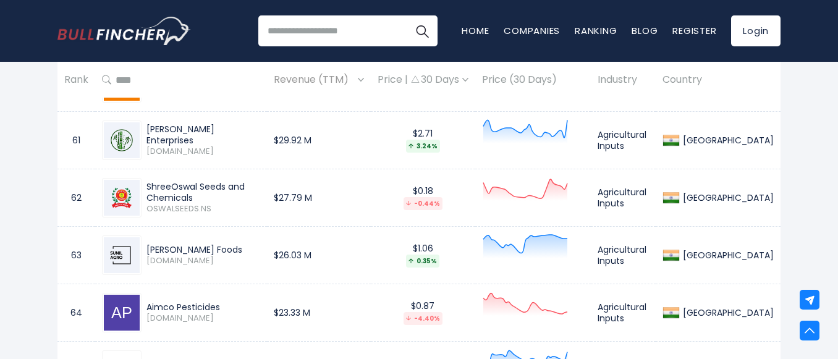
scroll to position [4028, 0]
drag, startPoint x: 260, startPoint y: 129, endPoint x: 148, endPoint y: 122, distance: 112.6
click at [148, 122] on div "[PERSON_NAME] Enterprises [DOMAIN_NAME]" at bounding box center [181, 140] width 158 height 40
drag, startPoint x: 292, startPoint y: 190, endPoint x: 143, endPoint y: 185, distance: 149.0
click at [143, 185] on div "ShreeOswal Seeds and Chemicals OSWALSEEDS.NS" at bounding box center [200, 196] width 119 height 33
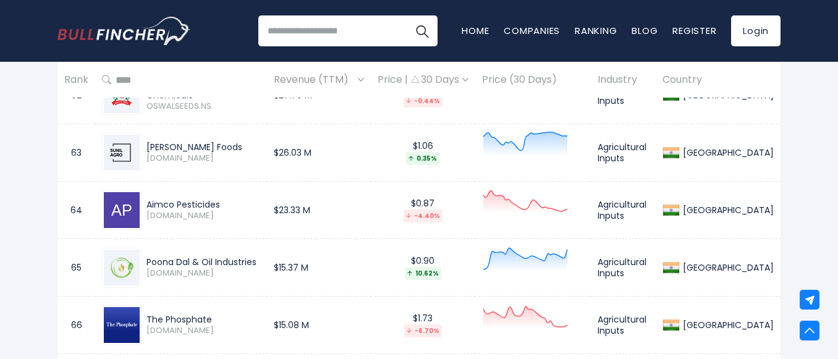
scroll to position [4080, 0]
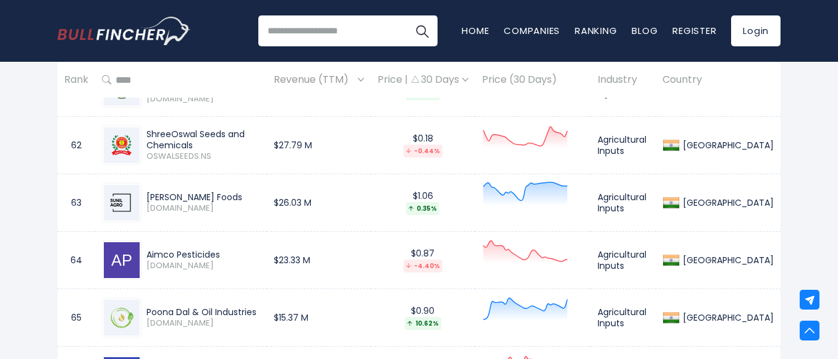
drag, startPoint x: 234, startPoint y: 195, endPoint x: 148, endPoint y: 193, distance: 86.5
click at [148, 193] on div "[PERSON_NAME] Foods" at bounding box center [203, 196] width 114 height 11
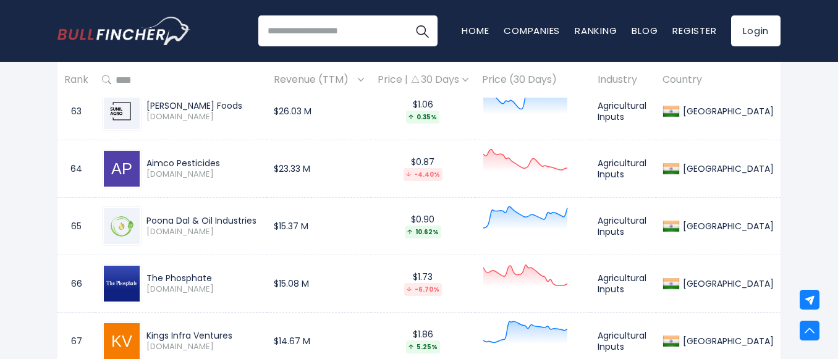
scroll to position [4172, 0]
drag, startPoint x: 228, startPoint y: 156, endPoint x: 146, endPoint y: 150, distance: 82.4
click at [146, 150] on div "Aimco Pesticides [DOMAIN_NAME]" at bounding box center [181, 168] width 158 height 40
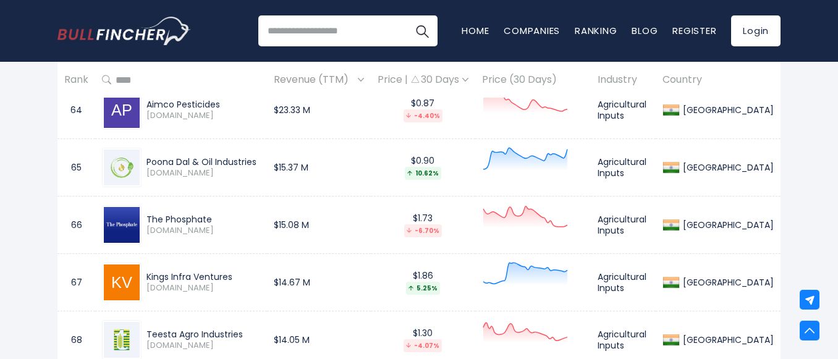
scroll to position [4230, 0]
drag, startPoint x: 261, startPoint y: 157, endPoint x: 146, endPoint y: 157, distance: 114.3
click at [146, 157] on div "Poona Dal & Oil Industries" at bounding box center [203, 161] width 114 height 11
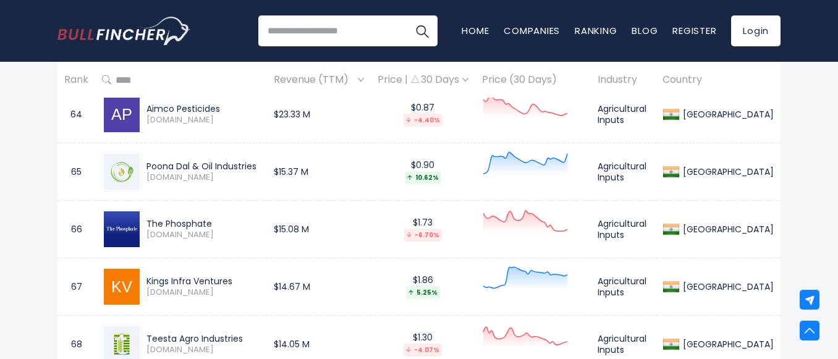
scroll to position [4227, 0]
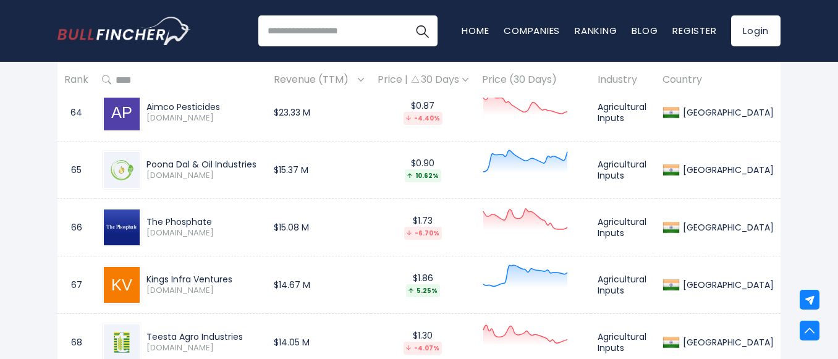
drag, startPoint x: 216, startPoint y: 224, endPoint x: 214, endPoint y: 215, distance: 9.4
click at [214, 216] on div "The Phosphate" at bounding box center [203, 221] width 114 height 11
drag, startPoint x: 214, startPoint y: 215, endPoint x: 145, endPoint y: 216, distance: 69.8
click at [145, 216] on div "The Phosphate [DOMAIN_NAME]" at bounding box center [200, 227] width 119 height 22
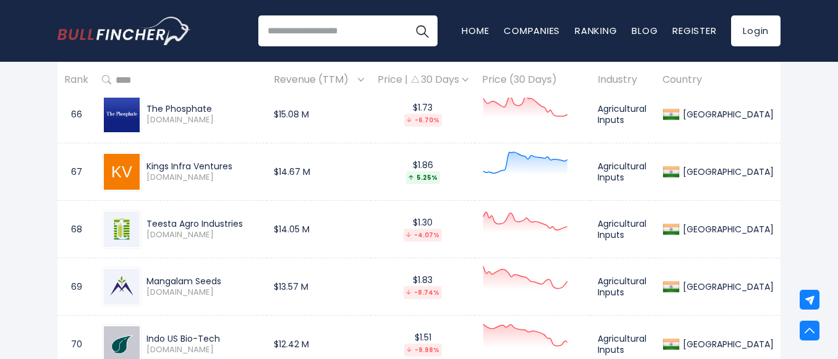
scroll to position [4342, 0]
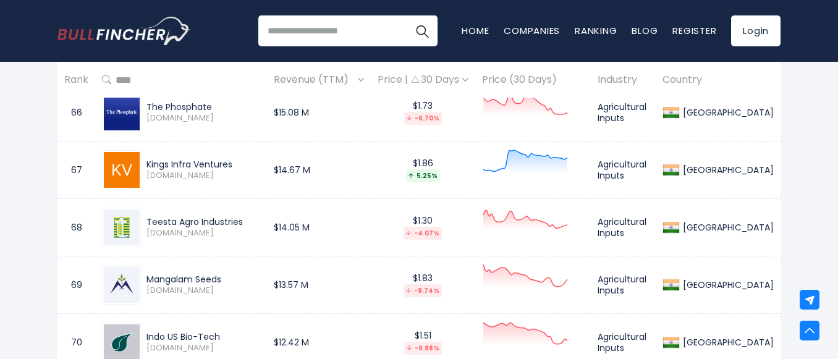
drag, startPoint x: 238, startPoint y: 159, endPoint x: 144, endPoint y: 159, distance: 93.9
click at [144, 159] on div "Kings Infra Ventures [DOMAIN_NAME]" at bounding box center [200, 170] width 119 height 22
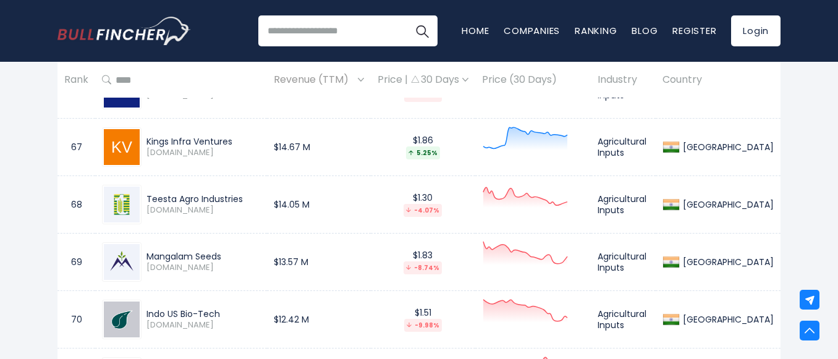
scroll to position [4366, 0]
click at [242, 195] on div "Teesta Agro Industries" at bounding box center [203, 197] width 114 height 11
drag, startPoint x: 242, startPoint y: 195, endPoint x: 145, endPoint y: 187, distance: 96.7
click at [145, 187] on div "Teesta Agro Industries [DOMAIN_NAME]" at bounding box center [181, 203] width 158 height 40
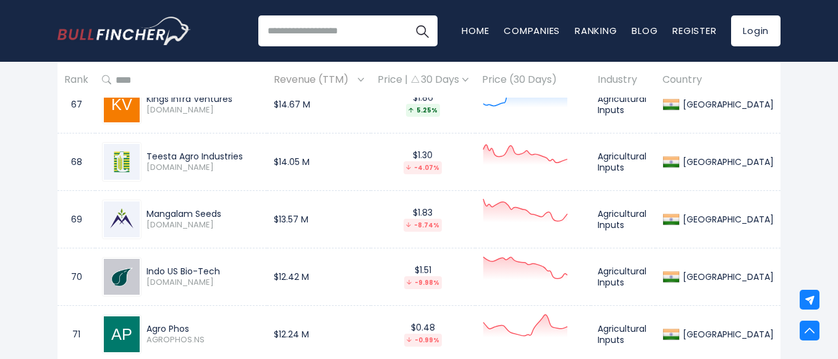
drag, startPoint x: 236, startPoint y: 210, endPoint x: 147, endPoint y: 200, distance: 89.6
click at [147, 200] on div "Mangalam Seeds [DOMAIN_NAME]" at bounding box center [181, 220] width 158 height 40
click at [148, 204] on div "Mangalam Seeds [DOMAIN_NAME]" at bounding box center [181, 220] width 158 height 40
drag, startPoint x: 148, startPoint y: 204, endPoint x: 239, endPoint y: 215, distance: 92.1
click at [239, 215] on div "Mangalam Seeds [DOMAIN_NAME]" at bounding box center [181, 220] width 158 height 40
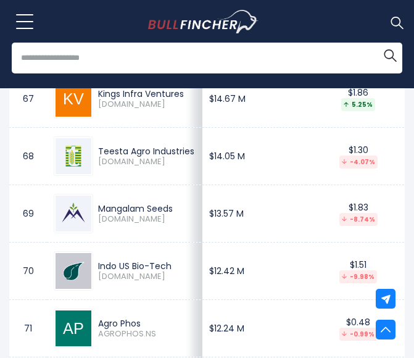
scroll to position [4526, 0]
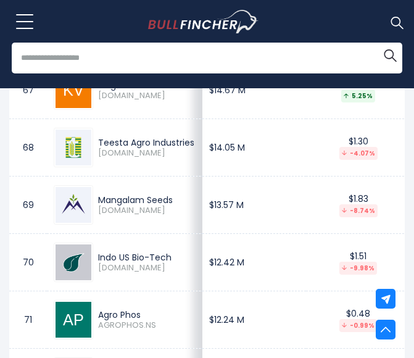
drag, startPoint x: 100, startPoint y: 263, endPoint x: 128, endPoint y: 264, distance: 28.4
click at [128, 263] on div "Indo US Bio-Tech" at bounding box center [147, 257] width 98 height 11
drag, startPoint x: 95, startPoint y: 259, endPoint x: 150, endPoint y: 278, distance: 58.6
click at [150, 274] on div "Indo US Bio-Tech [DOMAIN_NAME]" at bounding box center [144, 263] width 103 height 22
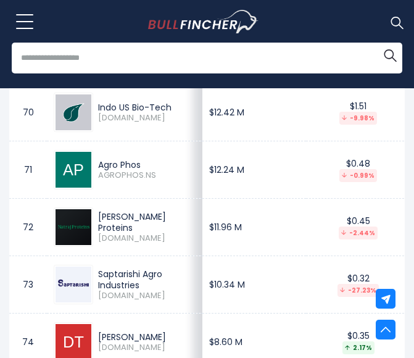
scroll to position [4677, 0]
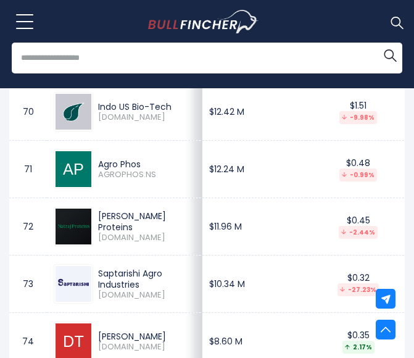
drag, startPoint x: 97, startPoint y: 176, endPoint x: 148, endPoint y: 173, distance: 51.4
click at [148, 173] on div "Agro Phos AGROPHOS.NS" at bounding box center [144, 170] width 103 height 22
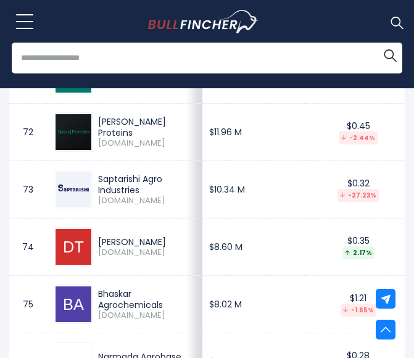
scroll to position [4776, 0]
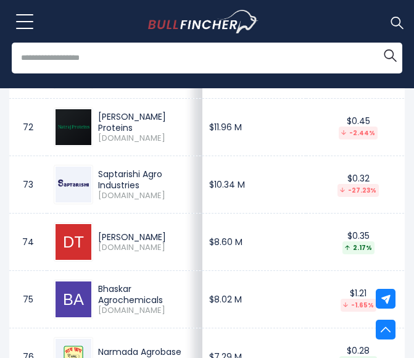
drag, startPoint x: 98, startPoint y: 130, endPoint x: 168, endPoint y: 138, distance: 70.8
click at [168, 138] on td "[PERSON_NAME] Proteins [DOMAIN_NAME]" at bounding box center [125, 127] width 156 height 57
drag, startPoint x: 95, startPoint y: 183, endPoint x: 172, endPoint y: 196, distance: 78.3
click at [172, 196] on tr "73 Saptarishi Agro Industries [DOMAIN_NAME] $10.34 M $0.32 -27.23% Agricultural…" at bounding box center [361, 184] width 704 height 57
click at [131, 191] on div "Saptarishi Agro Industries" at bounding box center [147, 180] width 98 height 22
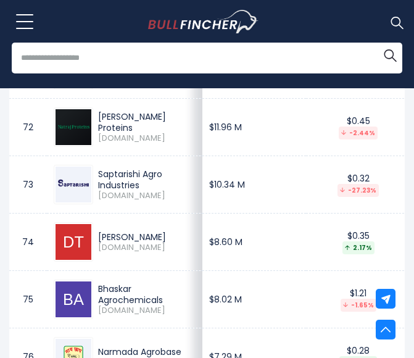
click at [140, 191] on div "Saptarishi Agro Industries" at bounding box center [147, 180] width 98 height 22
drag, startPoint x: 140, startPoint y: 200, endPoint x: 96, endPoint y: 184, distance: 47.3
click at [96, 184] on div "Saptarishi Agro Industries [DOMAIN_NAME]" at bounding box center [144, 185] width 103 height 33
click at [149, 243] on div "[PERSON_NAME]" at bounding box center [147, 237] width 98 height 11
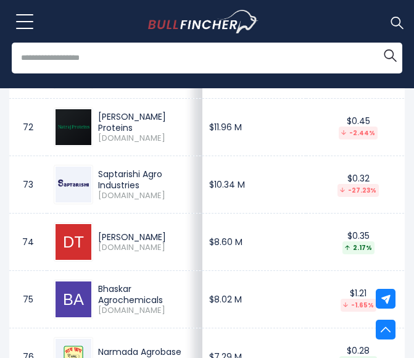
drag, startPoint x: 149, startPoint y: 248, endPoint x: 100, endPoint y: 242, distance: 49.1
click at [100, 242] on div "[PERSON_NAME] [DOMAIN_NAME]" at bounding box center [125, 242] width 142 height 40
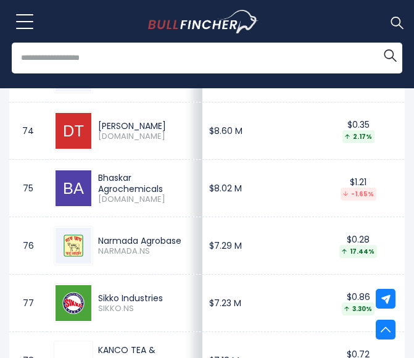
scroll to position [4888, 0]
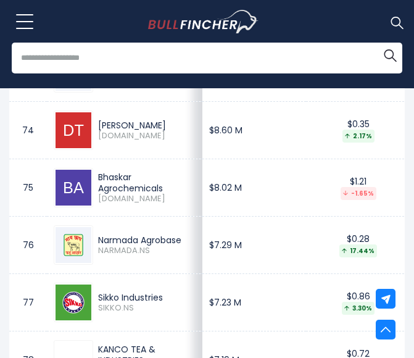
drag, startPoint x: 98, startPoint y: 185, endPoint x: 164, endPoint y: 199, distance: 67.6
click at [164, 194] on div "Bhaskar Agrochemicals" at bounding box center [147, 183] width 98 height 22
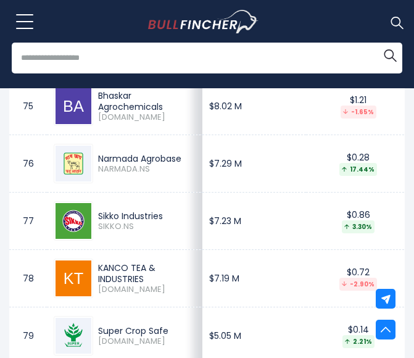
scroll to position [4981, 0]
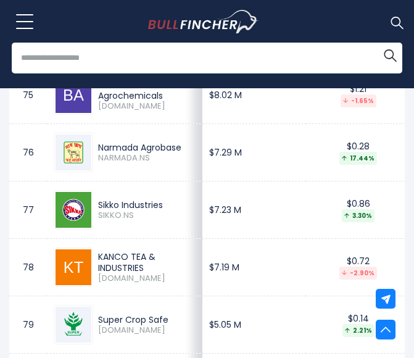
drag, startPoint x: 93, startPoint y: 150, endPoint x: 141, endPoint y: 169, distance: 51.8
click at [141, 164] on div "Narmada Agrobase NARMADA.NS" at bounding box center [144, 153] width 103 height 22
drag, startPoint x: 98, startPoint y: 212, endPoint x: 170, endPoint y: 217, distance: 73.1
click at [170, 217] on td "Sikko Industries SIKKO.NS" at bounding box center [125, 210] width 156 height 57
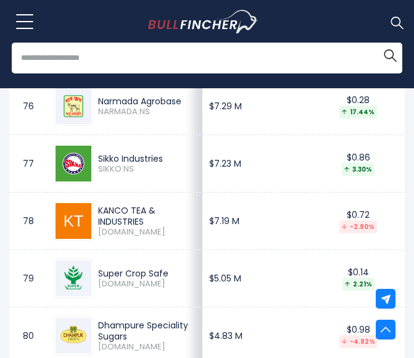
scroll to position [5028, 0]
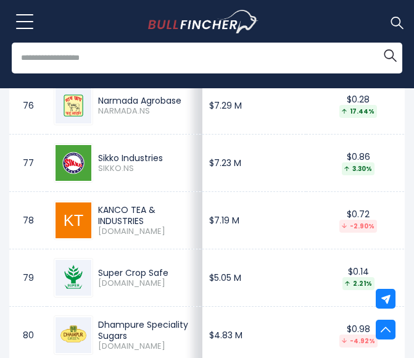
drag, startPoint x: 99, startPoint y: 222, endPoint x: 162, endPoint y: 231, distance: 63.7
click at [162, 227] on div "KANCO TEA & INDUSTRIES" at bounding box center [147, 215] width 98 height 22
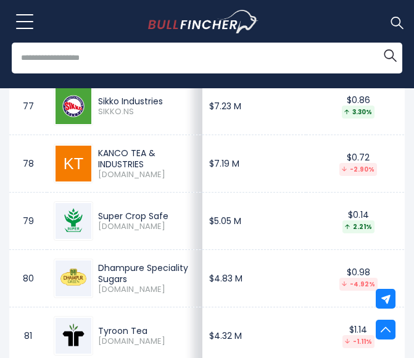
scroll to position [5085, 0]
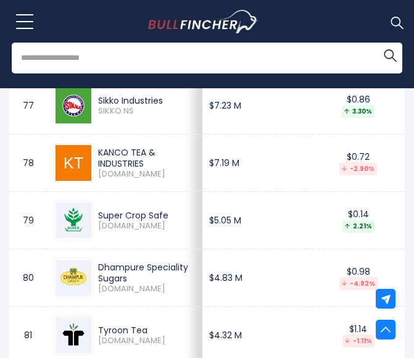
drag, startPoint x: 99, startPoint y: 216, endPoint x: 148, endPoint y: 233, distance: 51.6
click at [148, 233] on div "Super Crop Safe [DOMAIN_NAME]" at bounding box center [125, 221] width 142 height 40
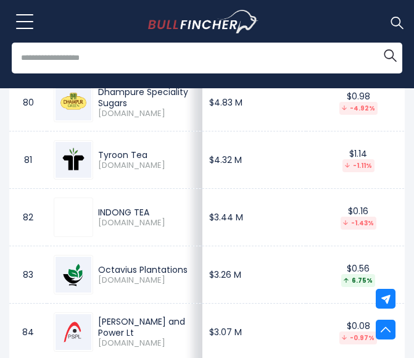
scroll to position [5261, 0]
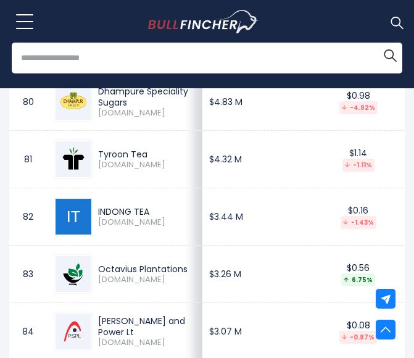
drag, startPoint x: 95, startPoint y: 98, endPoint x: 153, endPoint y: 119, distance: 62.3
click at [153, 119] on div "Dhampure Speciality Sugars [DOMAIN_NAME]" at bounding box center [144, 102] width 103 height 33
click at [93, 159] on div at bounding box center [74, 160] width 40 height 40
drag, startPoint x: 93, startPoint y: 159, endPoint x: 151, endPoint y: 169, distance: 58.9
click at [151, 169] on div "Tyroon Tea [DOMAIN_NAME]" at bounding box center [125, 160] width 142 height 40
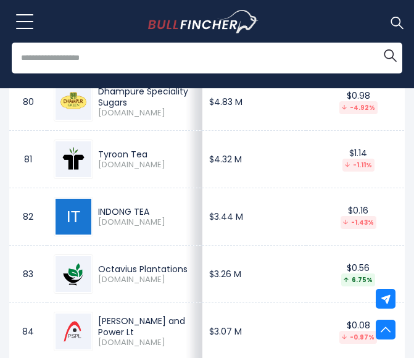
click at [151, 160] on div "Tyroon Tea" at bounding box center [147, 154] width 98 height 11
drag, startPoint x: 151, startPoint y: 169, endPoint x: 105, endPoint y: 161, distance: 47.0
click at [105, 161] on div "Tyroon Tea [DOMAIN_NAME]" at bounding box center [125, 160] width 142 height 40
drag, startPoint x: 95, startPoint y: 217, endPoint x: 159, endPoint y: 225, distance: 64.1
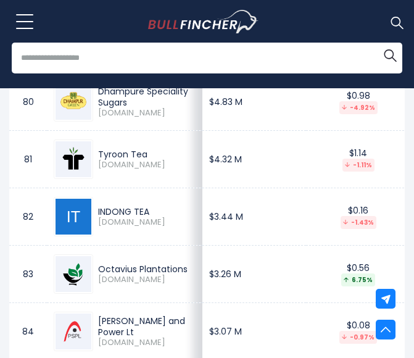
click at [159, 225] on div "INDONG TEA [DOMAIN_NAME]" at bounding box center [125, 217] width 142 height 40
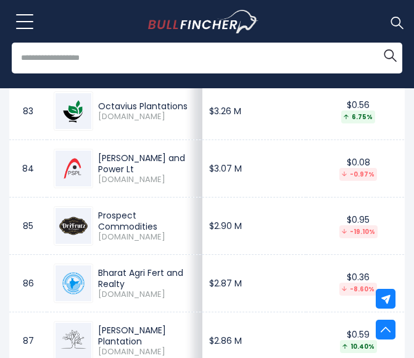
scroll to position [5424, 0]
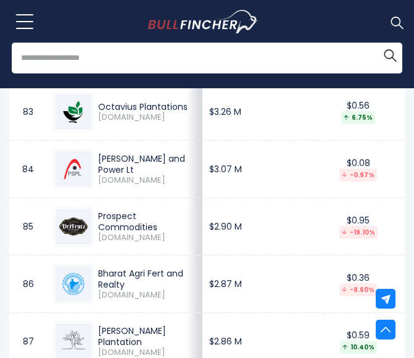
drag, startPoint x: 98, startPoint y: 113, endPoint x: 158, endPoint y: 130, distance: 62.4
click at [158, 123] on div "Octavius Plantations [DOMAIN_NAME]" at bounding box center [144, 112] width 103 height 22
click at [94, 170] on div "[PERSON_NAME] and Power Lt [DOMAIN_NAME]" at bounding box center [144, 169] width 103 height 33
drag, startPoint x: 94, startPoint y: 170, endPoint x: 159, endPoint y: 188, distance: 67.9
click at [159, 186] on div "[PERSON_NAME] and Power Lt [DOMAIN_NAME]" at bounding box center [144, 169] width 103 height 33
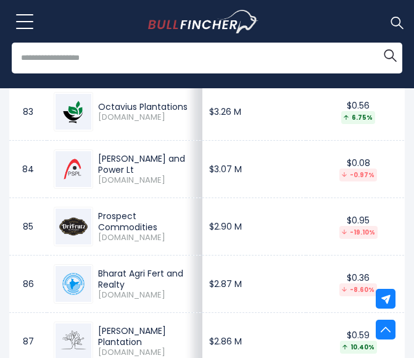
drag, startPoint x: 95, startPoint y: 224, endPoint x: 156, endPoint y: 250, distance: 66.2
click at [156, 246] on div "Prospect Commodities [DOMAIN_NAME]" at bounding box center [125, 227] width 142 height 40
click at [93, 232] on div "Prospect Commodities [DOMAIN_NAME]" at bounding box center [144, 227] width 103 height 33
drag, startPoint x: 96, startPoint y: 227, endPoint x: 159, endPoint y: 243, distance: 65.0
click at [159, 243] on div "Prospect Commodities [DOMAIN_NAME]" at bounding box center [144, 227] width 103 height 33
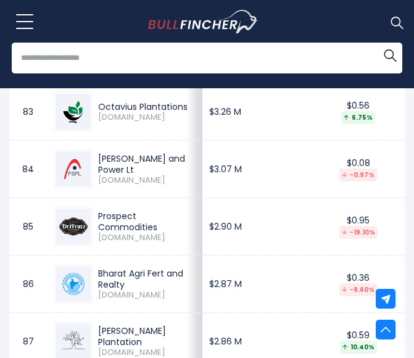
scroll to position [5500, 0]
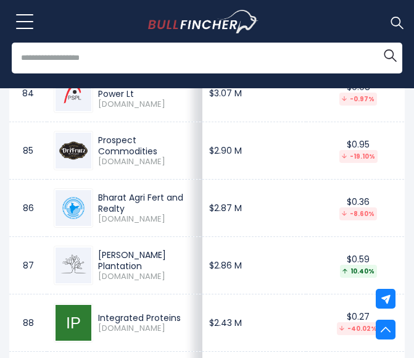
click at [96, 210] on div "Bharat Agri Fert and Realty [DOMAIN_NAME]" at bounding box center [144, 208] width 103 height 33
drag, startPoint x: 96, startPoint y: 210, endPoint x: 156, endPoint y: 221, distance: 60.3
click at [156, 221] on div "Bharat Agri Fert and Realty [DOMAIN_NAME]" at bounding box center [144, 208] width 103 height 33
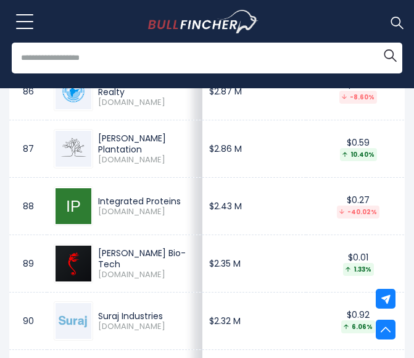
scroll to position [5622, 0]
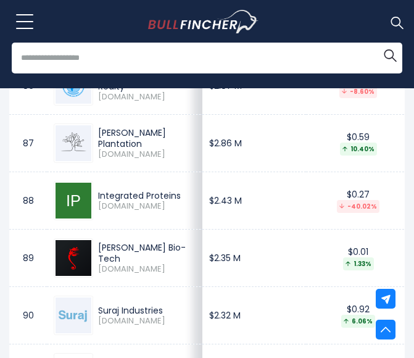
drag, startPoint x: 98, startPoint y: 144, endPoint x: 159, endPoint y: 166, distance: 65.6
click at [159, 160] on div "[PERSON_NAME] Plantation [DOMAIN_NAME]" at bounding box center [144, 143] width 103 height 33
click at [119, 160] on span "[DOMAIN_NAME]" at bounding box center [147, 154] width 98 height 11
click at [99, 148] on div "[PERSON_NAME] Plantation" at bounding box center [147, 138] width 98 height 22
drag, startPoint x: 97, startPoint y: 146, endPoint x: 147, endPoint y: 158, distance: 51.4
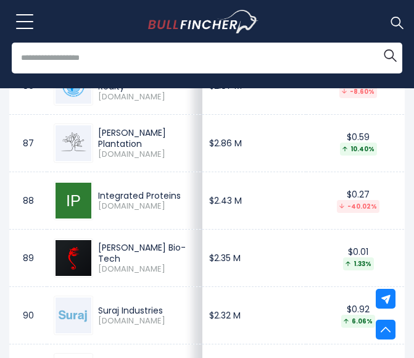
click at [147, 158] on div "[PERSON_NAME] Plantation [DOMAIN_NAME]" at bounding box center [144, 143] width 103 height 33
drag, startPoint x: 98, startPoint y: 201, endPoint x: 156, endPoint y: 222, distance: 61.7
click at [156, 212] on div "Integrated Proteins [DOMAIN_NAME]" at bounding box center [144, 201] width 103 height 22
click at [151, 201] on div "Integrated Proteins" at bounding box center [147, 195] width 98 height 11
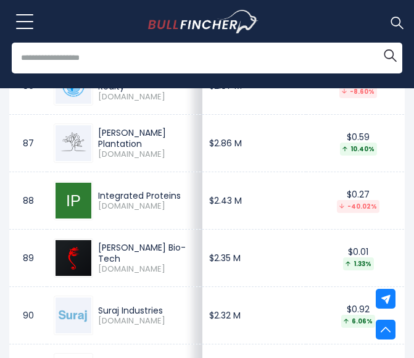
click at [135, 201] on div "Integrated Proteins" at bounding box center [147, 195] width 98 height 11
drag, startPoint x: 135, startPoint y: 218, endPoint x: 106, endPoint y: 203, distance: 32.9
click at [106, 201] on div "Integrated Proteins" at bounding box center [147, 195] width 98 height 11
